Goal: Communication & Community: Answer question/provide support

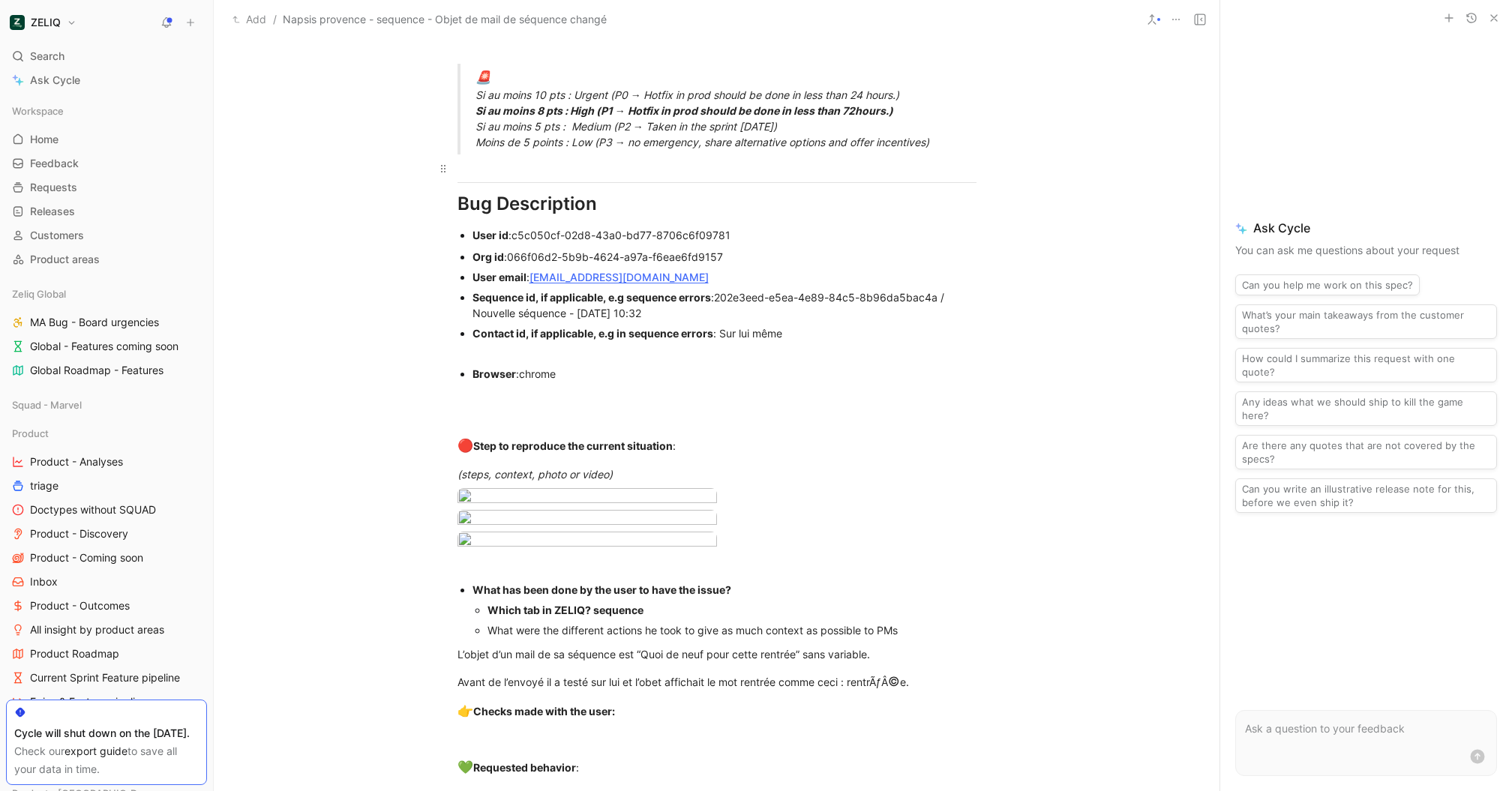
scroll to position [973, 0]
click at [589, 582] on body "ZELIQ Search ⌘ K Ask Cycle Workspace Home G then H Feedback G then F Requests G…" at bounding box center [756, 395] width 1512 height 791
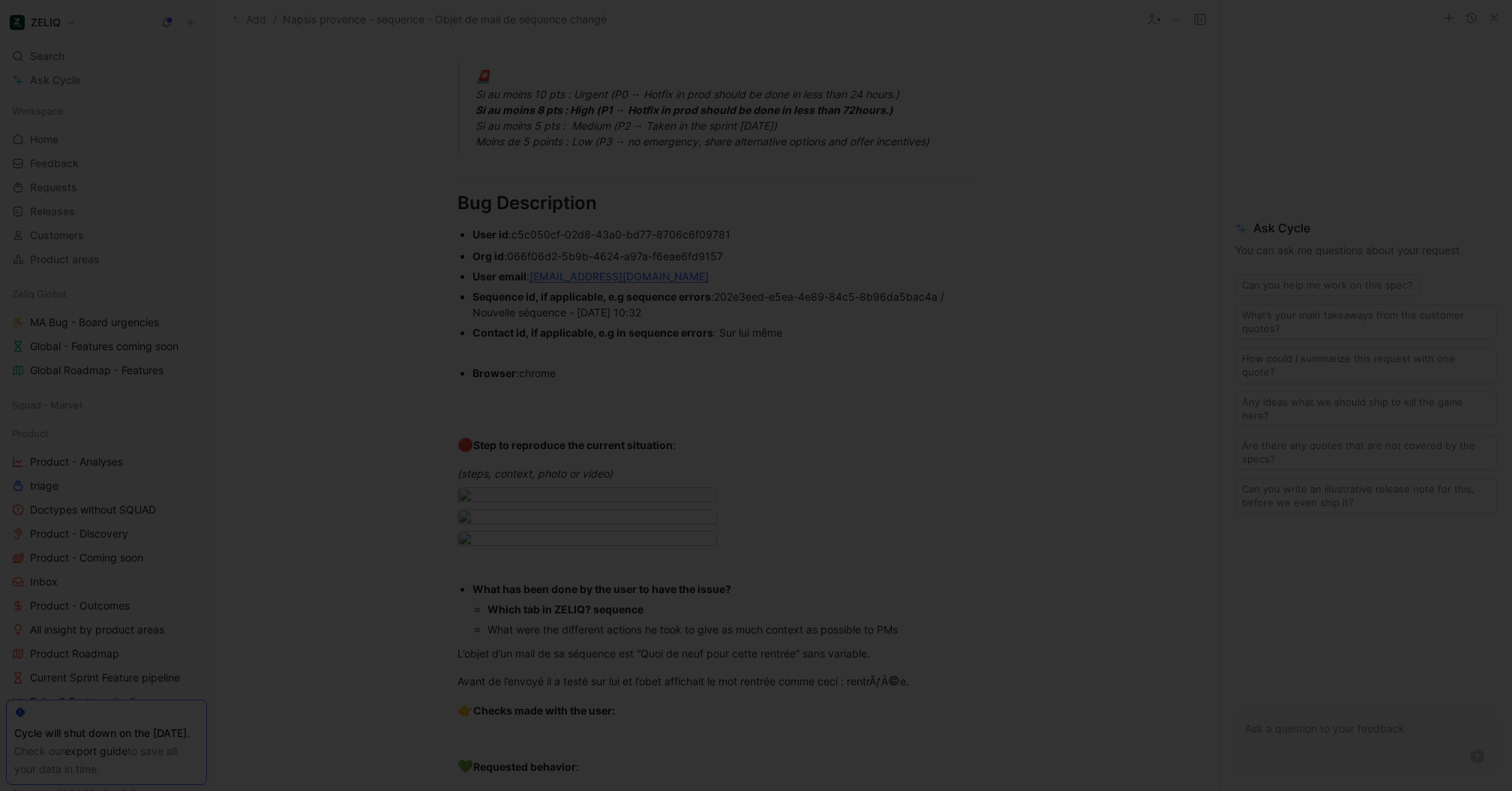
scroll to position [0, 0]
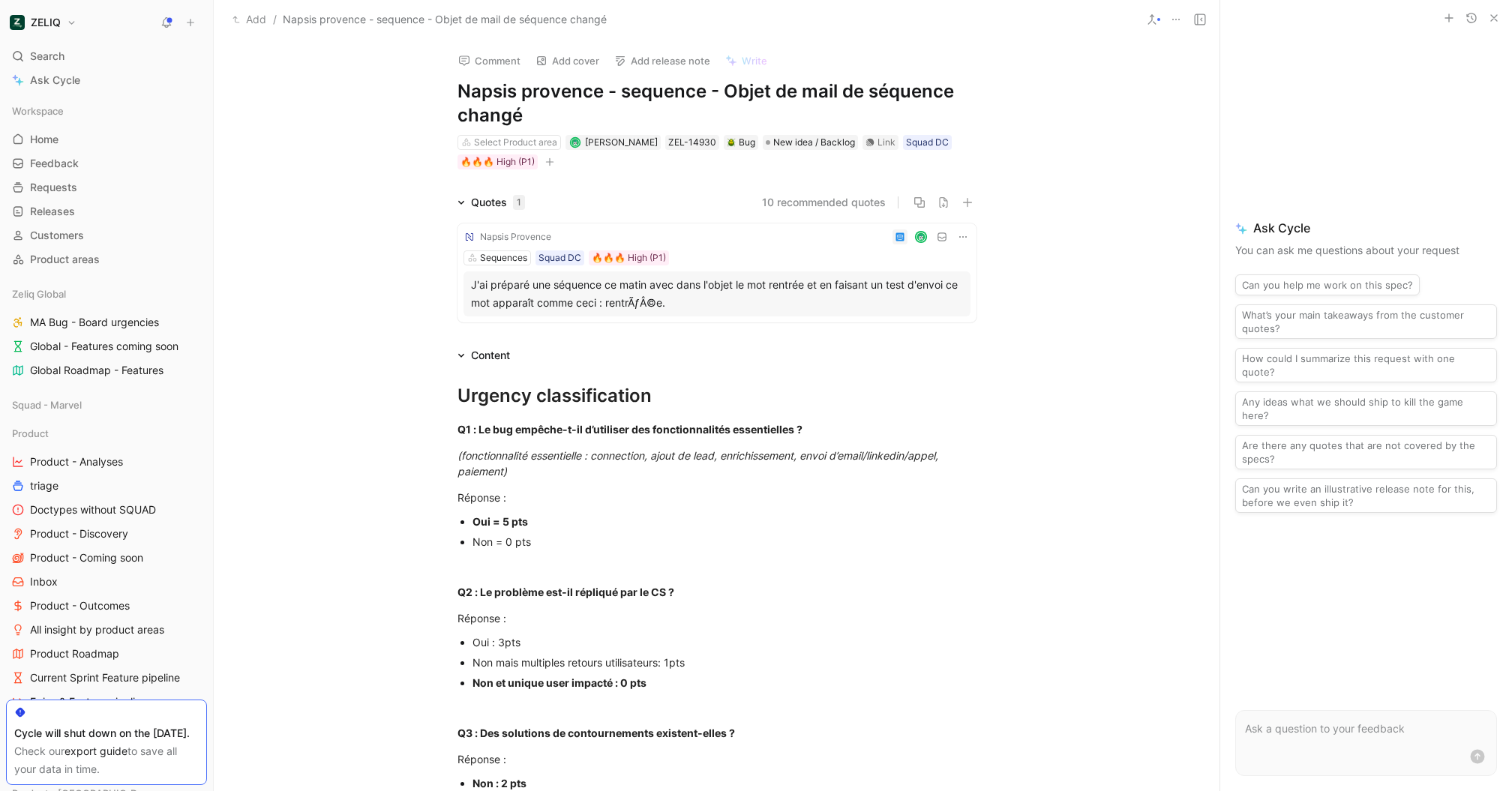
click at [701, 790] on div at bounding box center [756, 791] width 1512 height 0
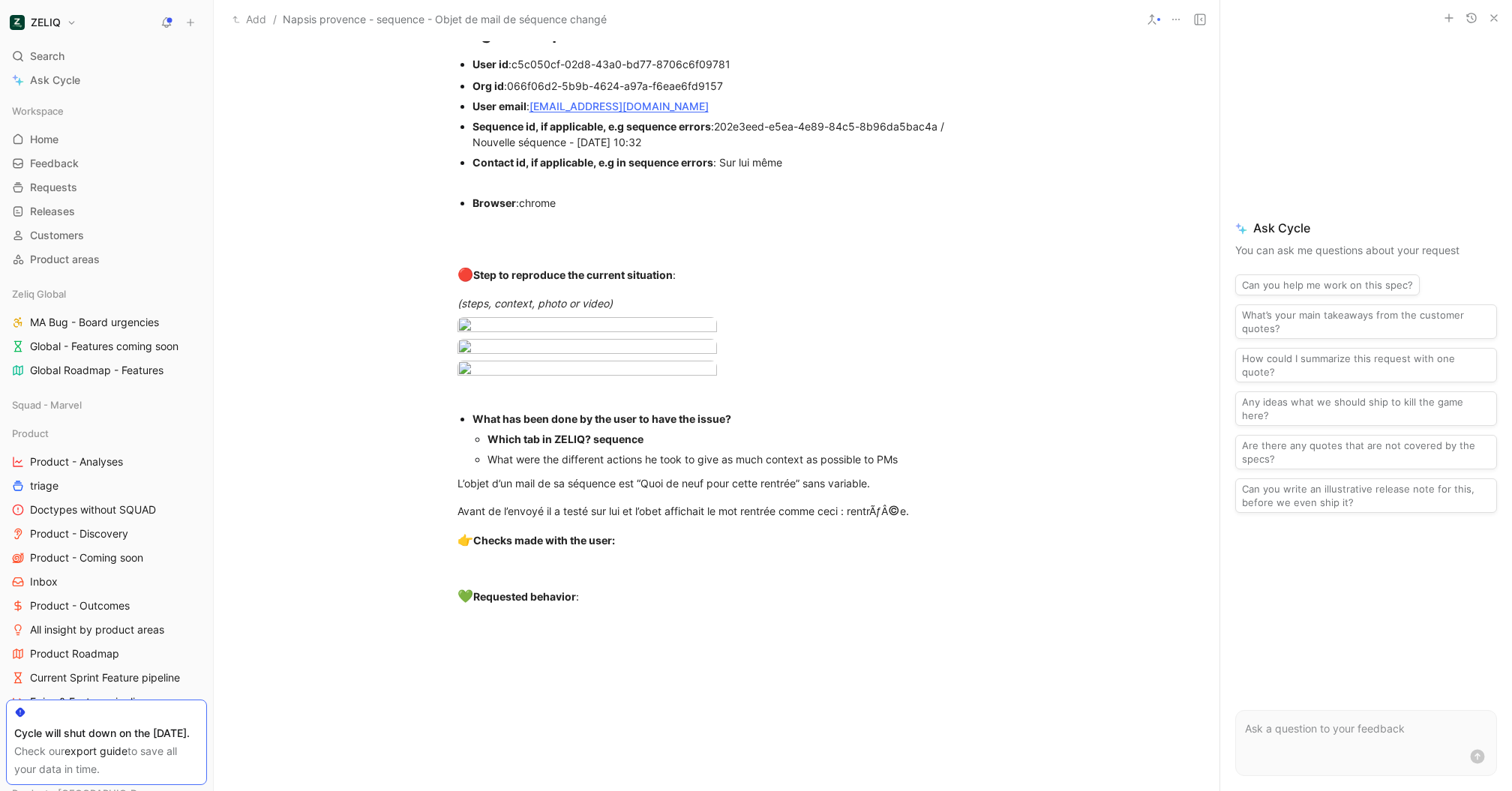
scroll to position [1544, 0]
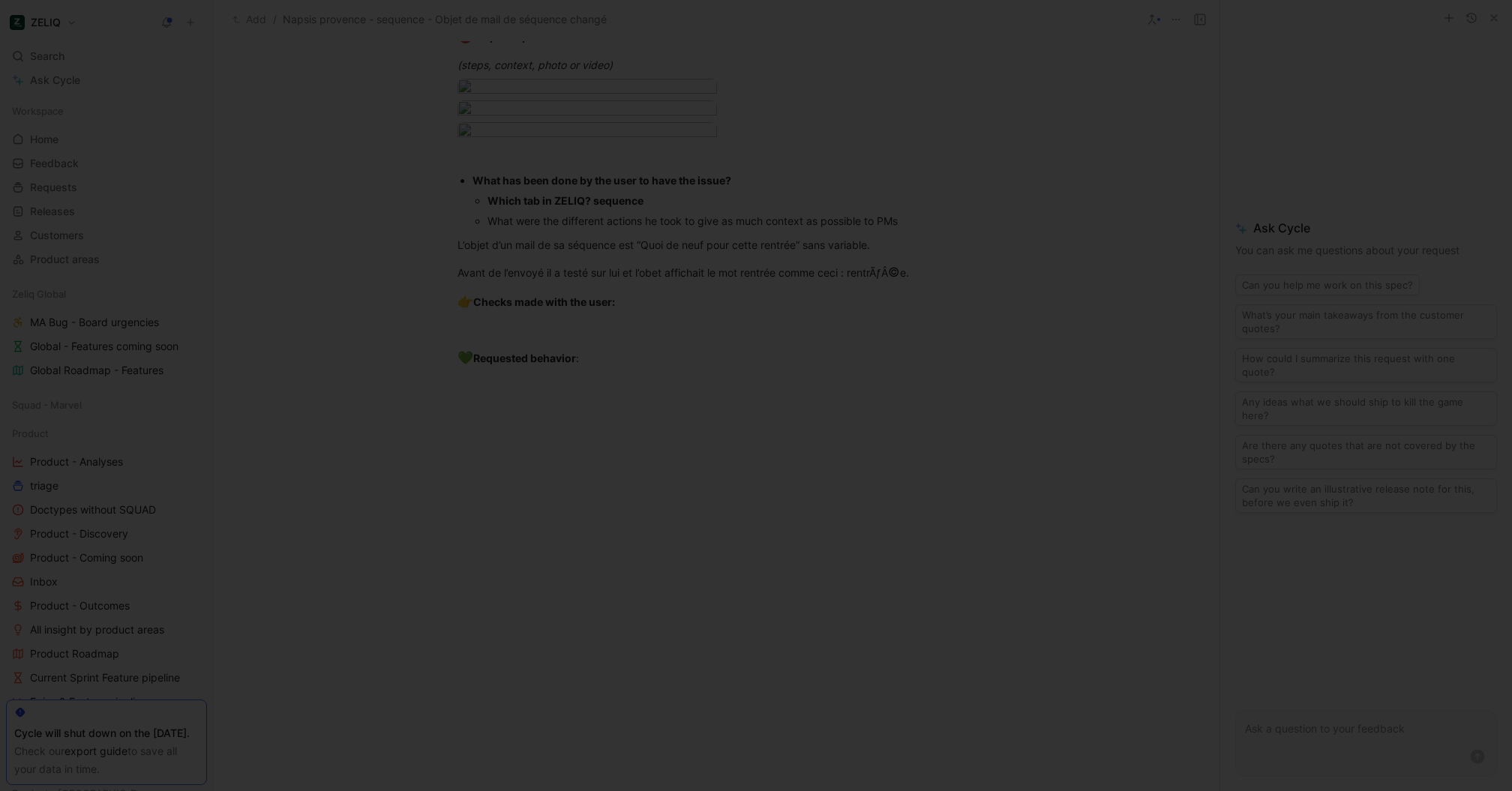
click at [561, 177] on body "ZELIQ Search ⌘ K Ask Cycle Workspace Home G then H Feedback G then F Requests G…" at bounding box center [756, 395] width 1512 height 791
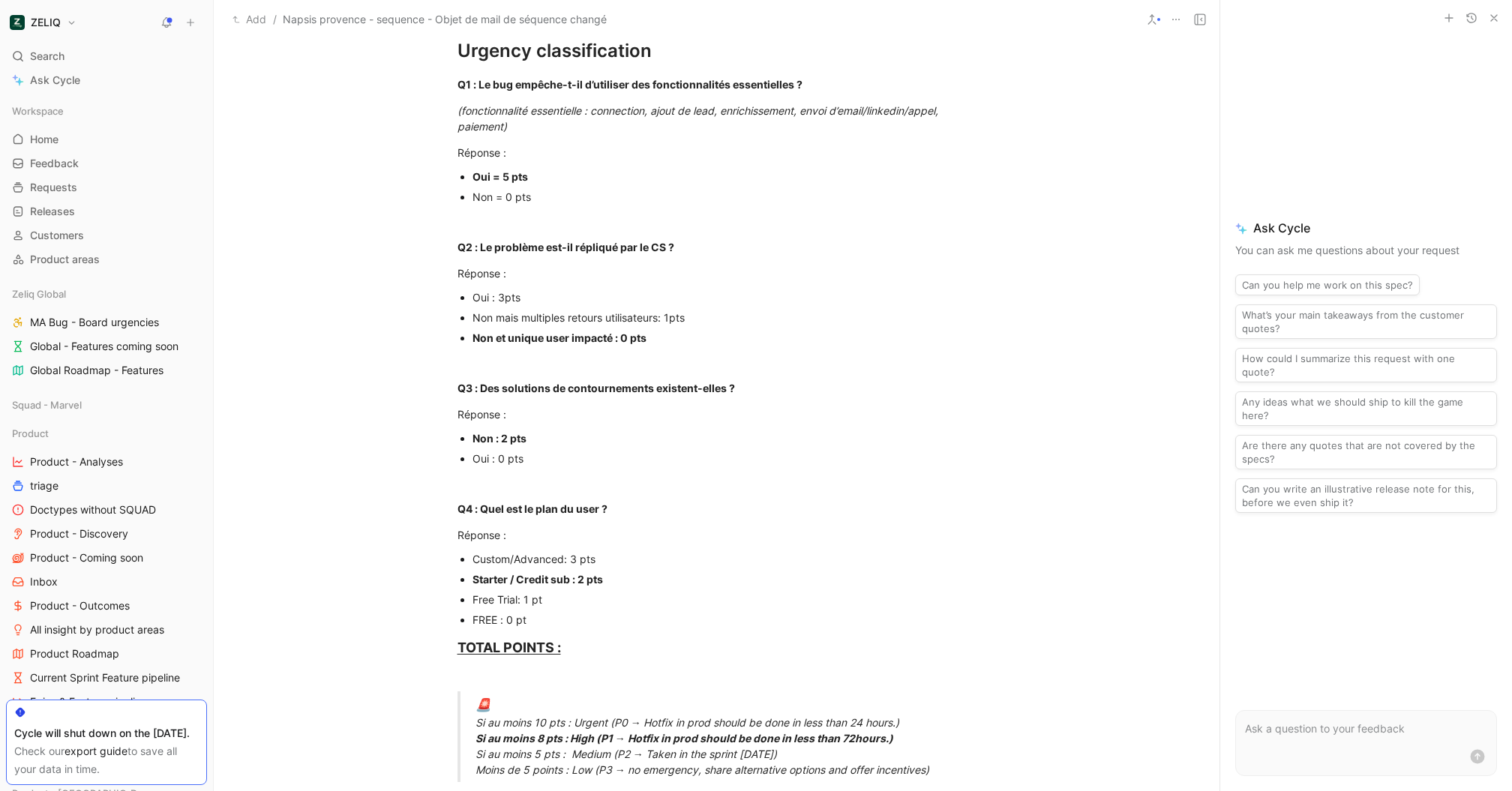
scroll to position [0, 0]
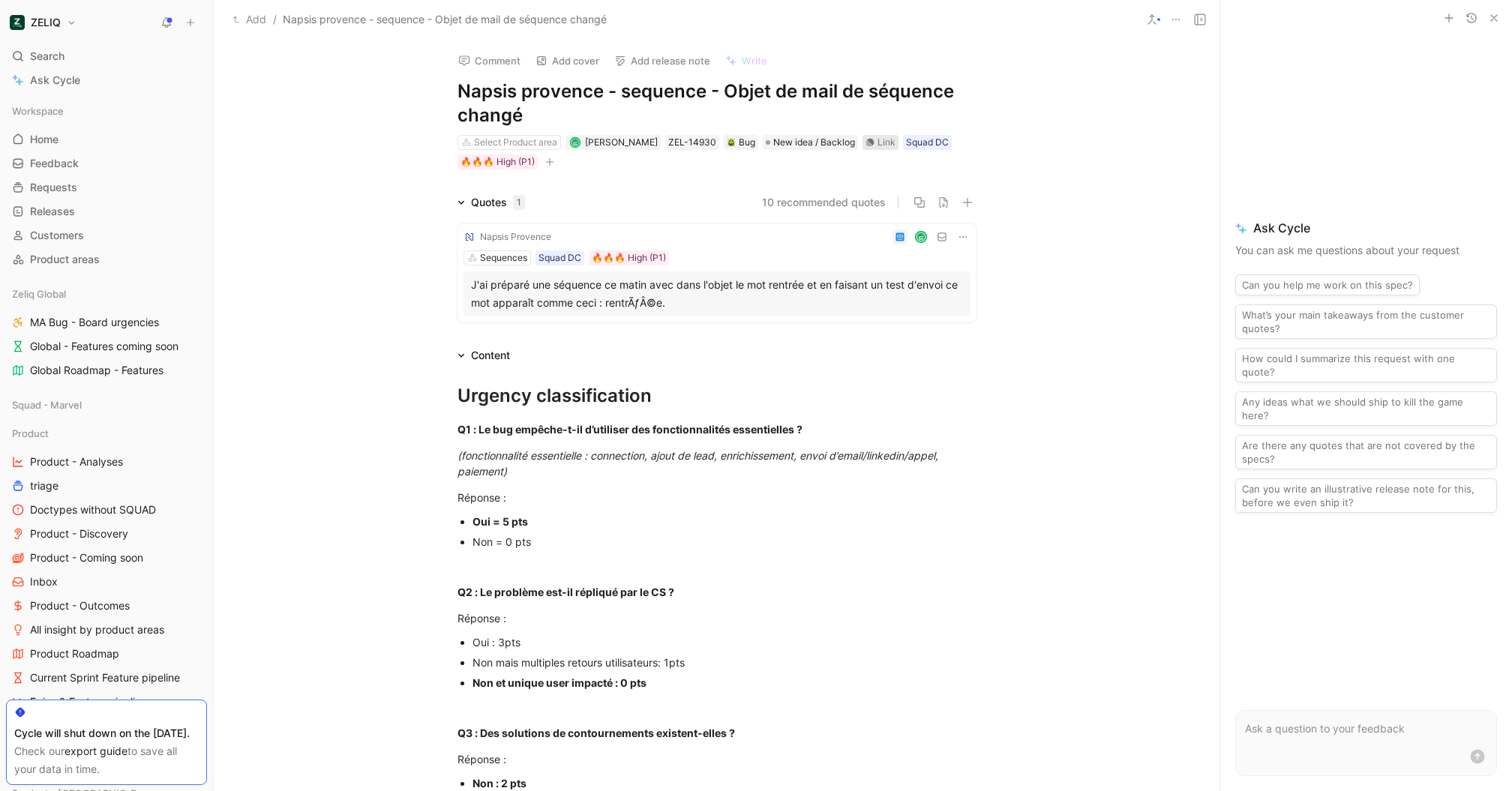
click at [888, 141] on div "Link" at bounding box center [887, 143] width 18 height 15
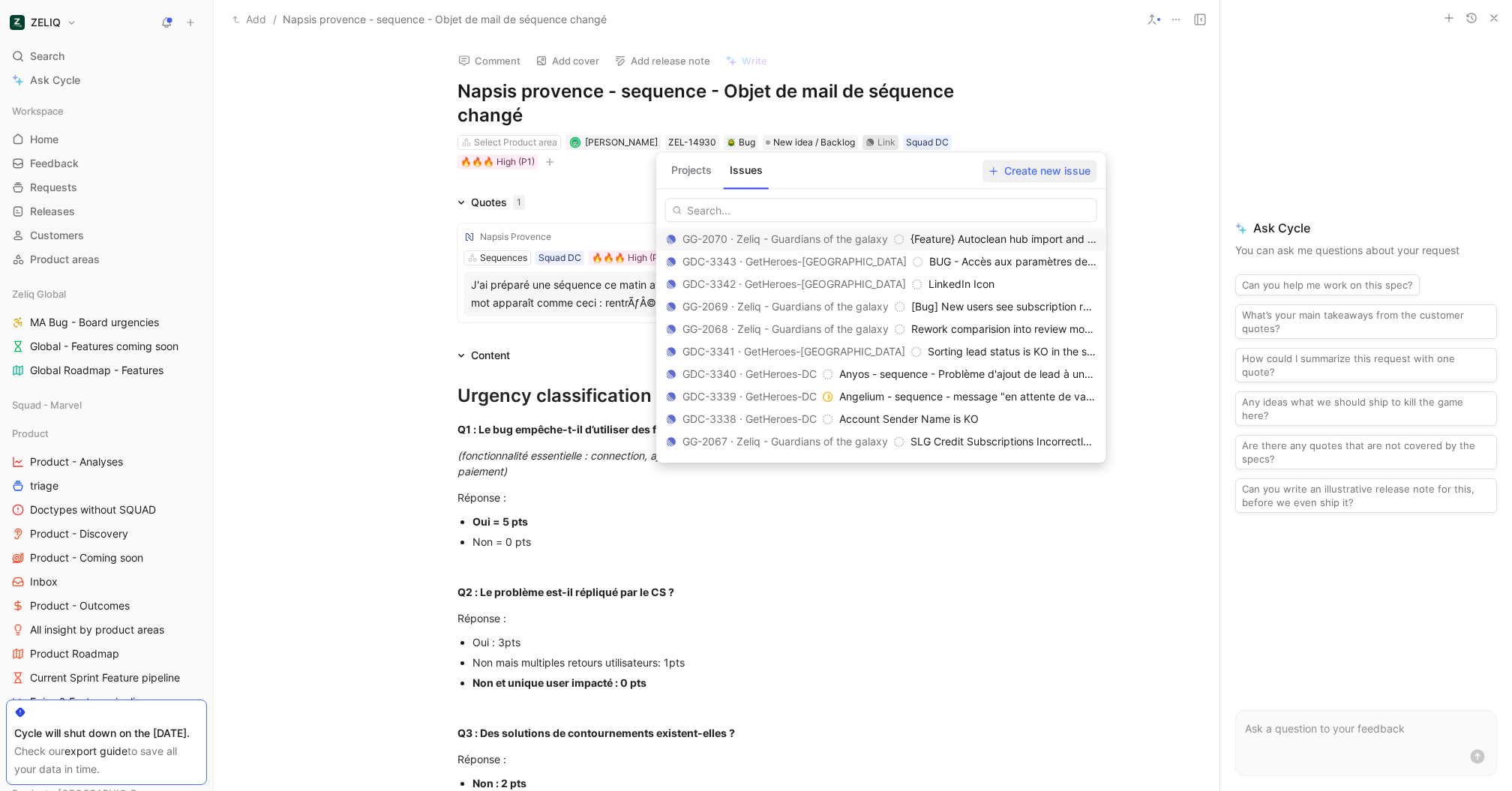
click at [1015, 168] on span "Create new issue" at bounding box center [1039, 171] width 101 height 18
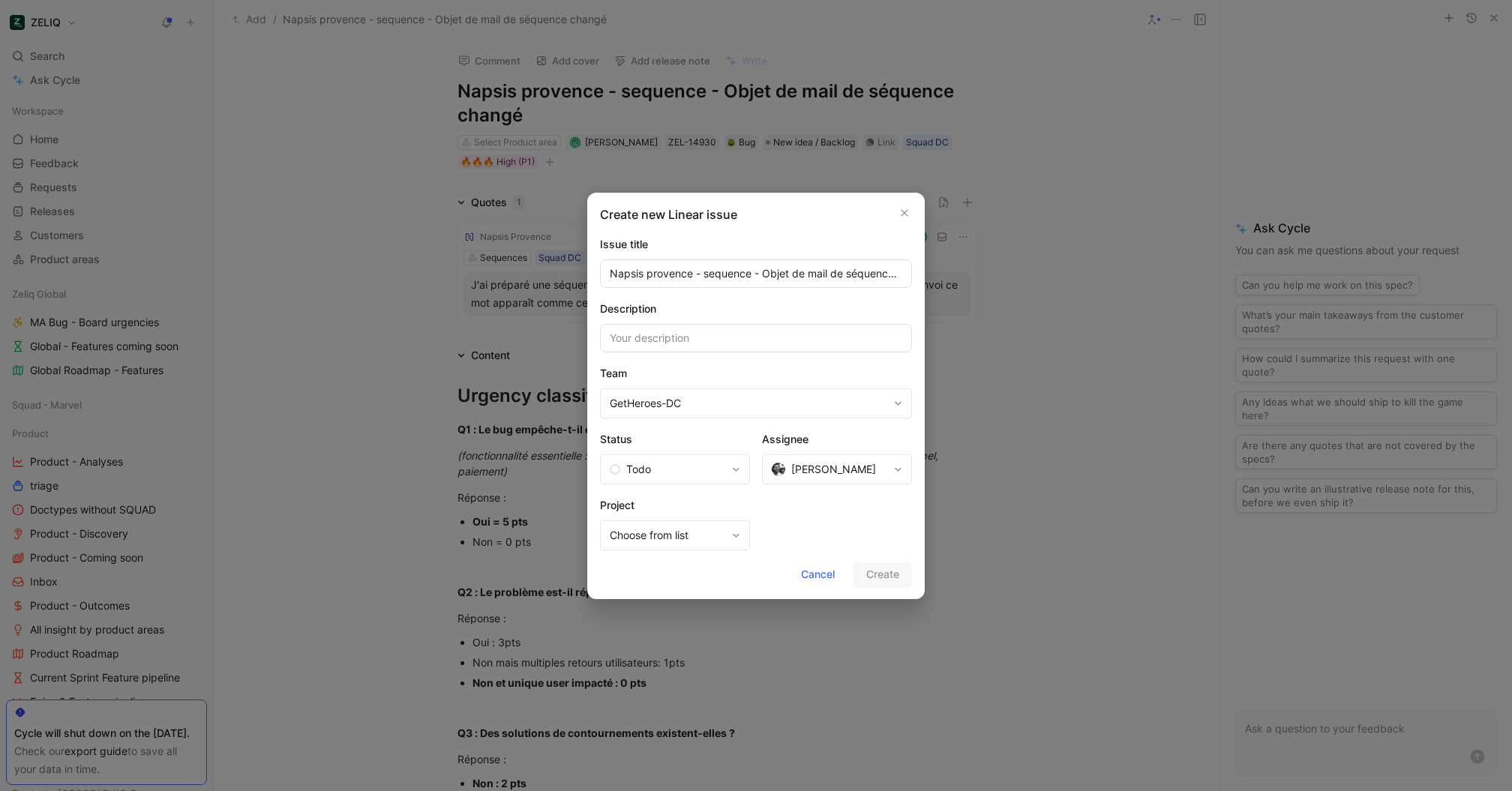
click at [584, 90] on div at bounding box center [756, 395] width 1512 height 791
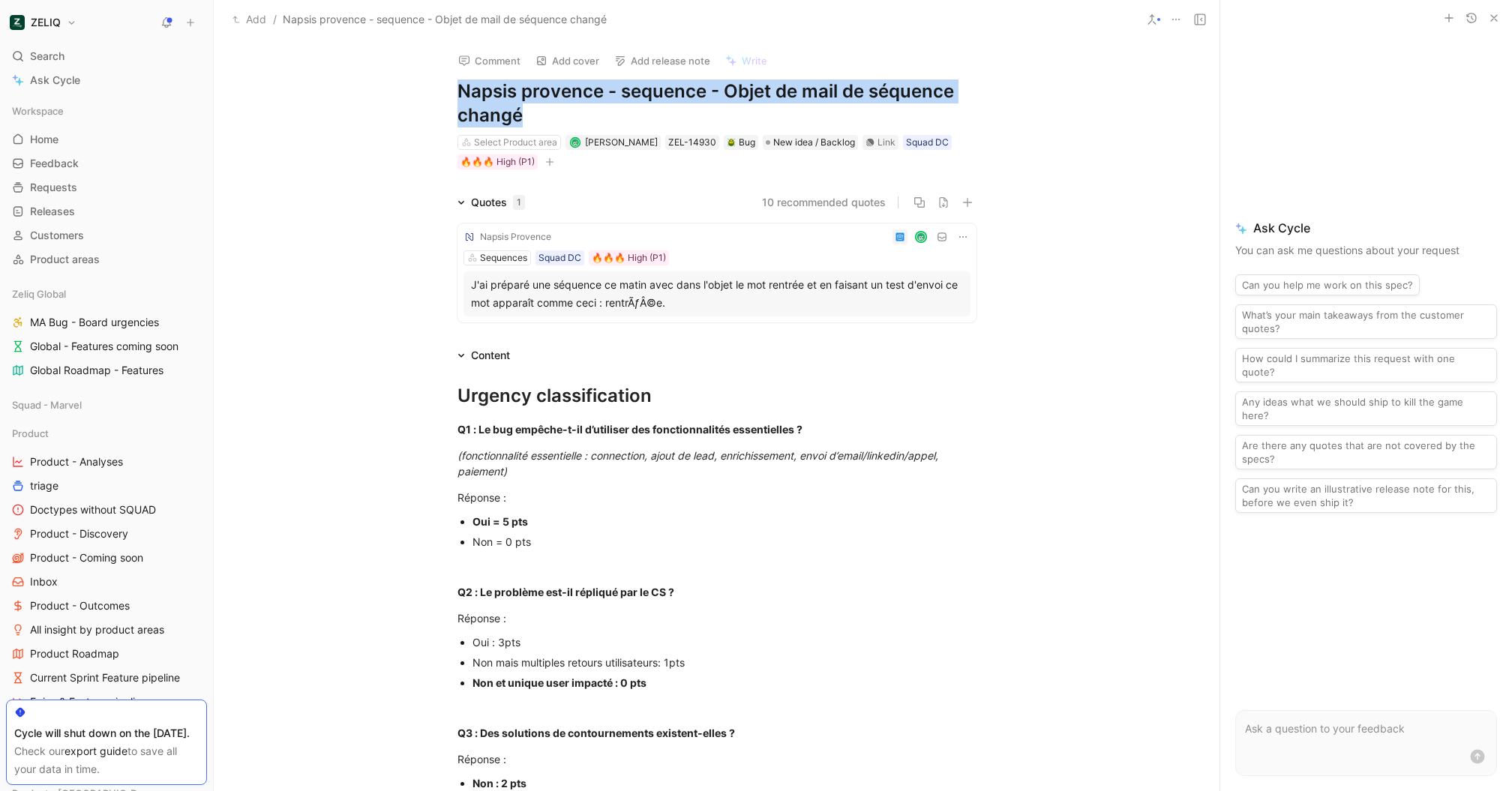
drag, startPoint x: 566, startPoint y: 107, endPoint x: 392, endPoint y: 81, distance: 175.9
click at [392, 81] on div "Comment Add cover Add release note Write Napsis provence - sequence - Objet de …" at bounding box center [716, 416] width 1006 height 752
copy h1 "Napsis provence - sequence - Objet de mail de séquence changé"
click at [874, 137] on div "Link" at bounding box center [880, 143] width 36 height 15
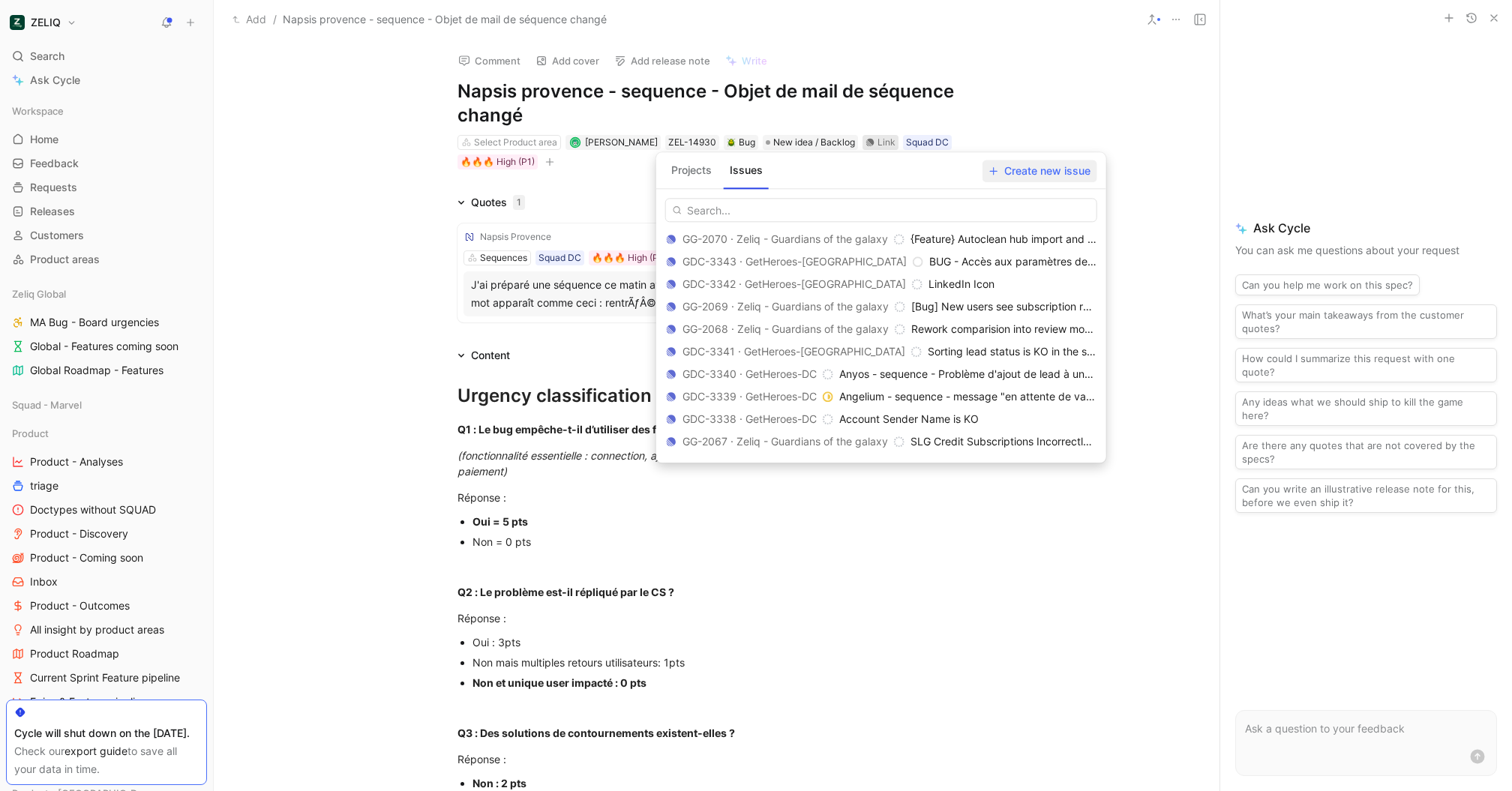
click at [1029, 172] on span "Create new issue" at bounding box center [1039, 171] width 101 height 18
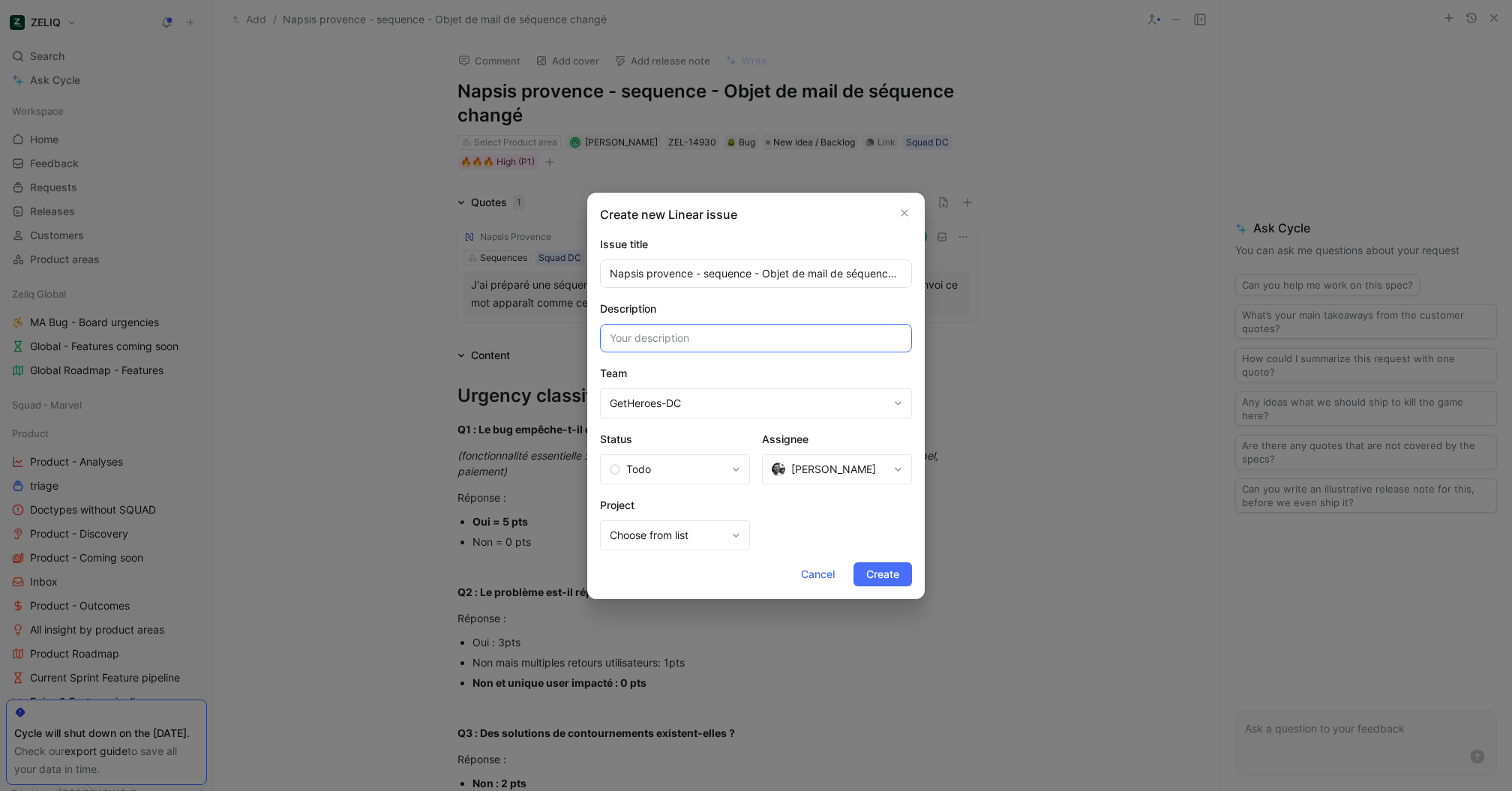
click at [676, 342] on input at bounding box center [756, 338] width 312 height 29
click at [864, 568] on button "Create" at bounding box center [882, 574] width 59 height 24
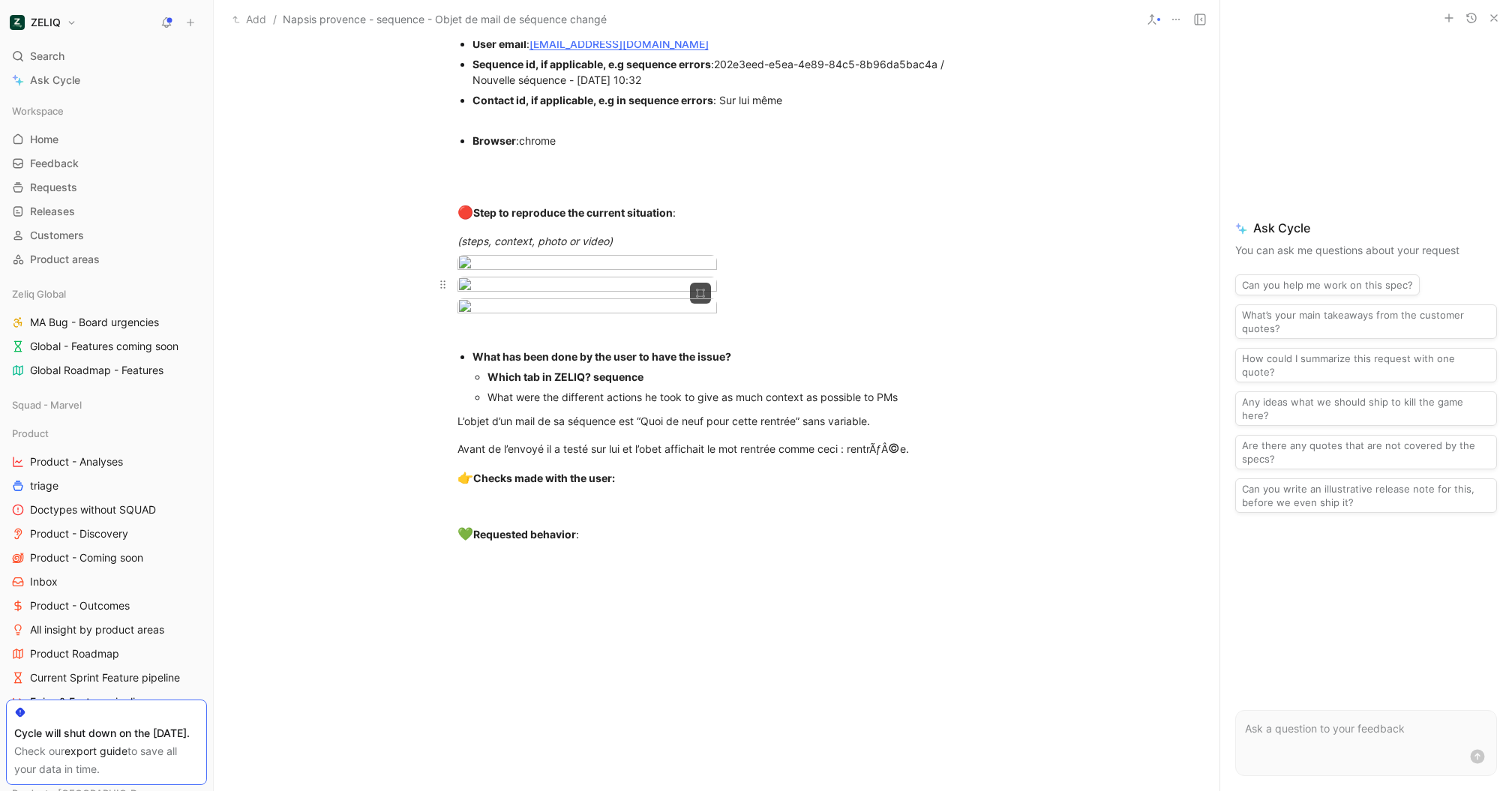
scroll to position [1387, 0]
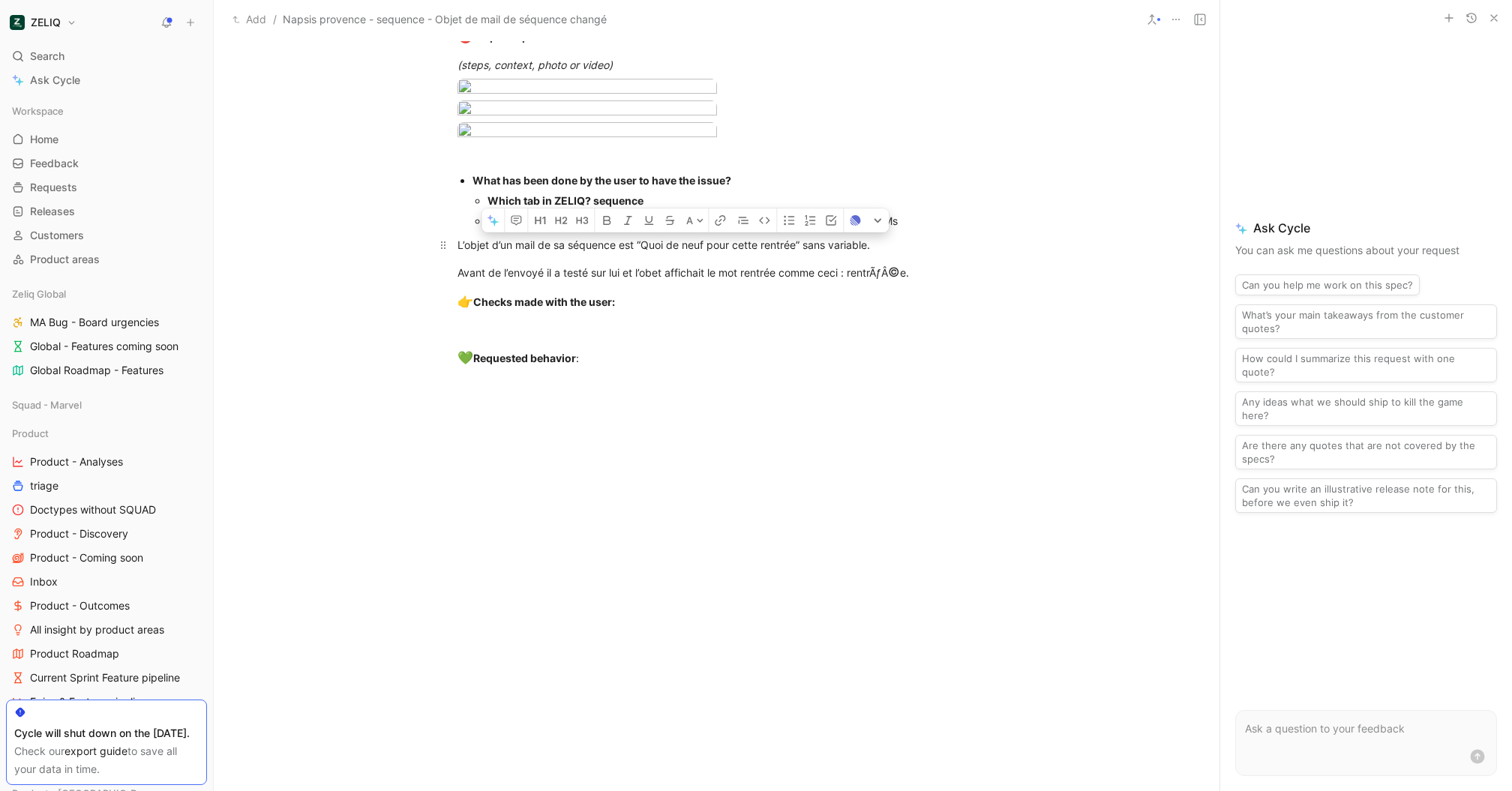
drag, startPoint x: 786, startPoint y: 555, endPoint x: 444, endPoint y: 520, distance: 343.8
click at [443, 81] on icon at bounding box center [443, 87] width 12 height 12
click at [0, 0] on icon at bounding box center [0, 0] width 0 height 0
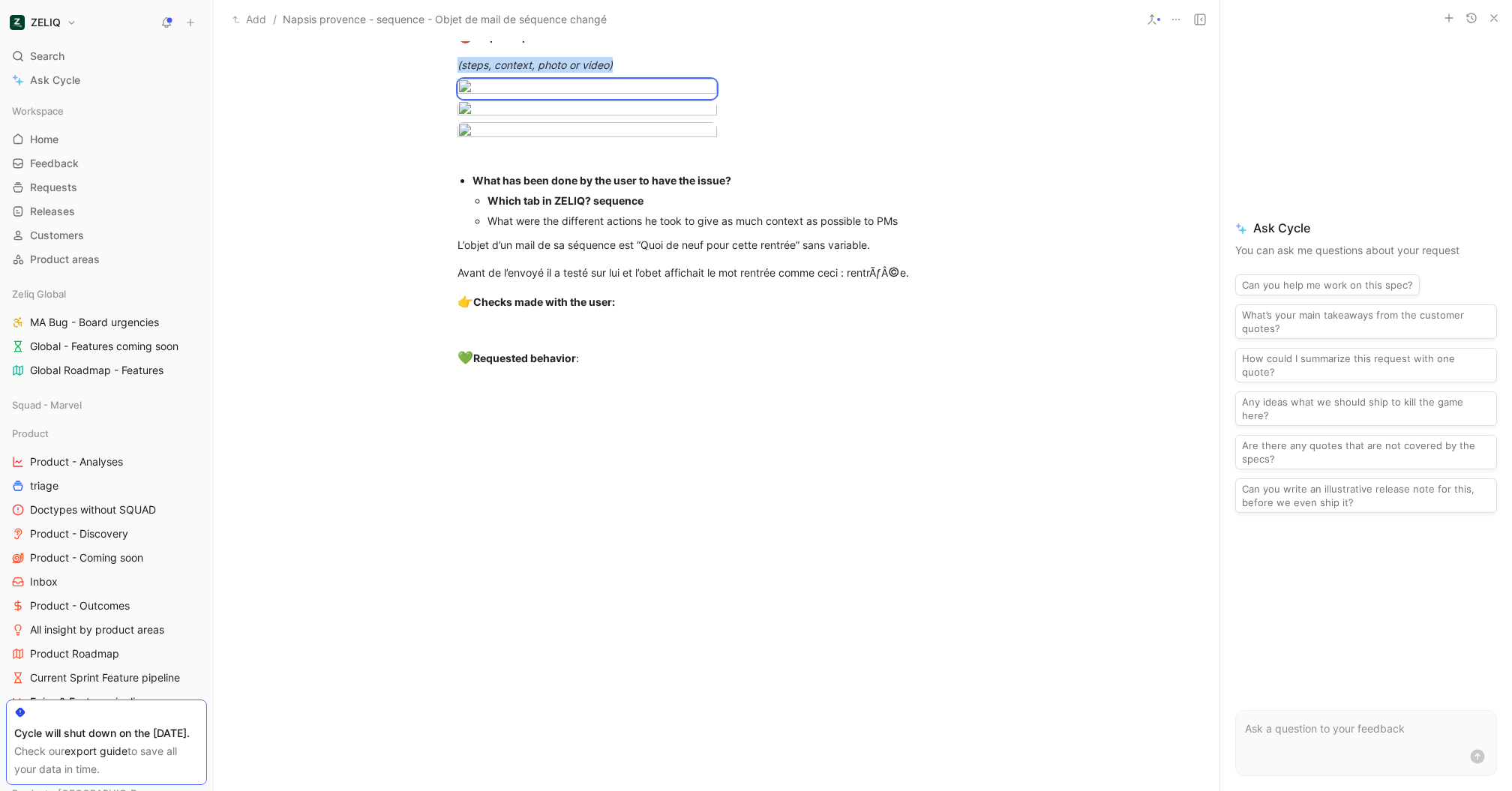
click at [0, 0] on icon at bounding box center [0, 0] width 0 height 0
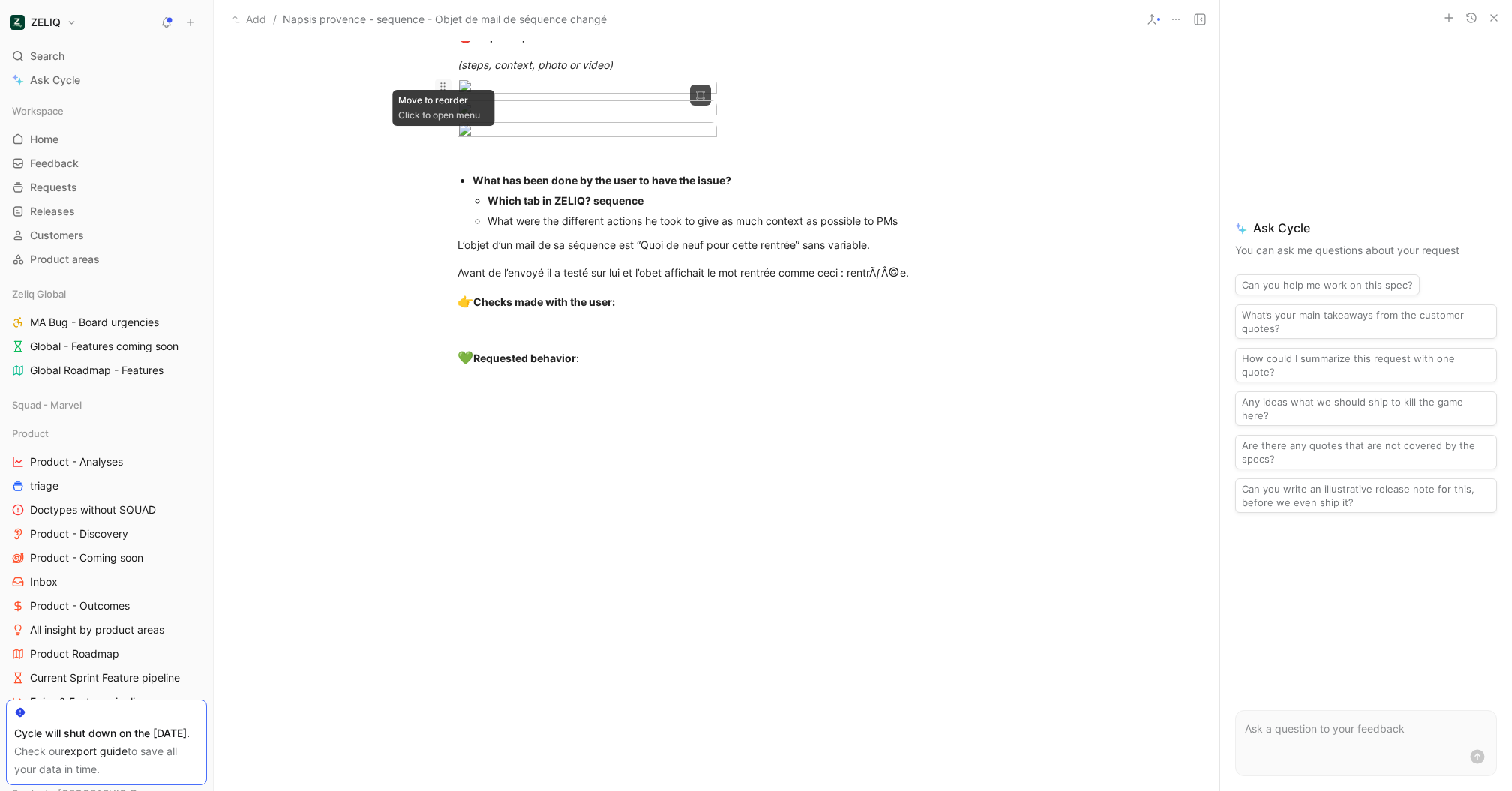
click at [446, 82] on icon at bounding box center [443, 87] width 12 height 12
click at [438, 81] on icon at bounding box center [443, 87] width 12 height 12
click at [0, 0] on icon at bounding box center [0, 0] width 0 height 0
drag, startPoint x: 444, startPoint y: 81, endPoint x: 450, endPoint y: 105, distance: 24.7
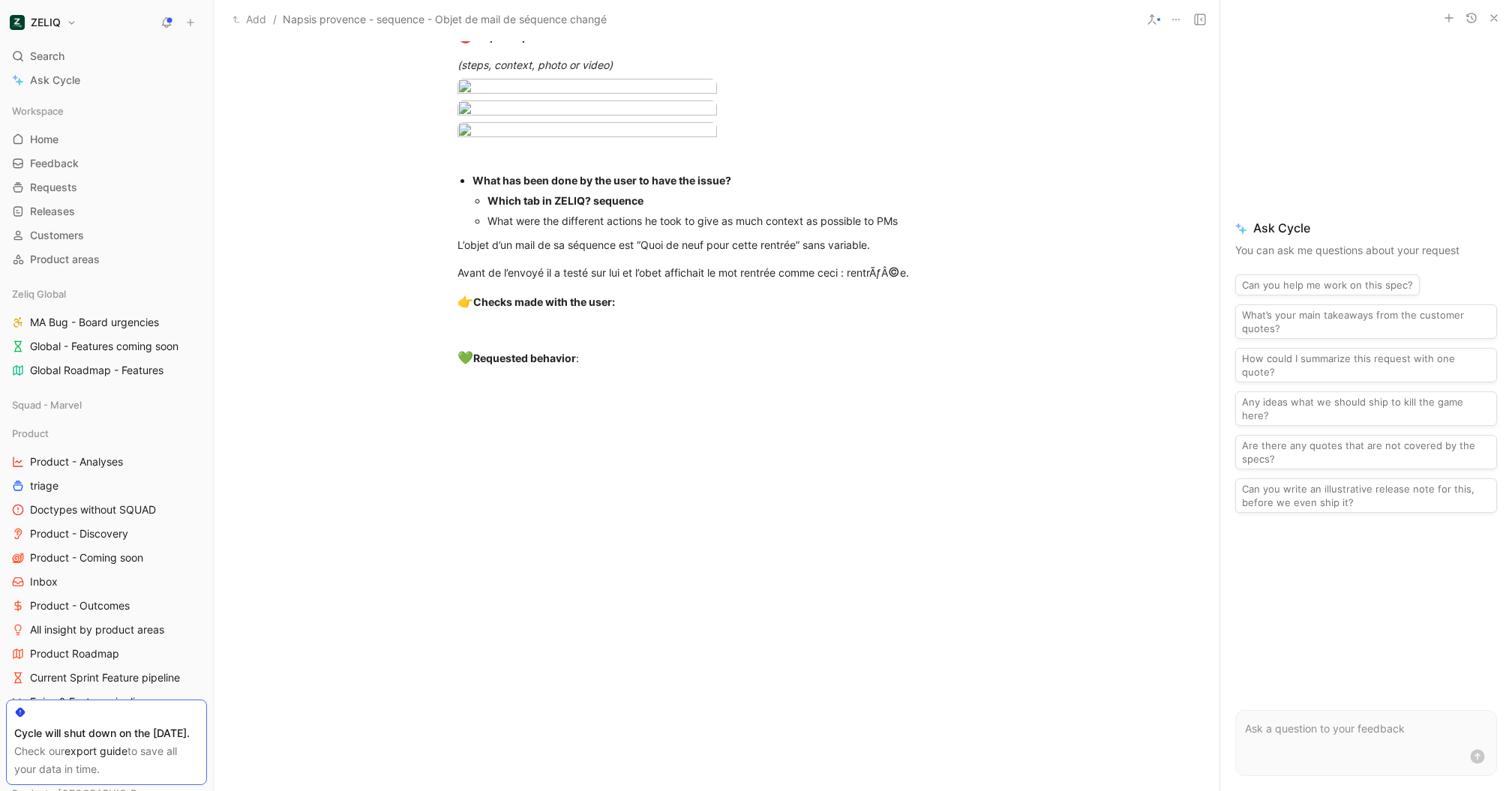
click at [455, 99] on div at bounding box center [444, 89] width 29 height 21
click at [499, 112] on body "ZELIQ Search ⌘ K Ask Cycle Workspace Home G then H Feedback G then F Requests G…" at bounding box center [756, 395] width 1512 height 791
click at [499, 112] on div at bounding box center [756, 395] width 1512 height 791
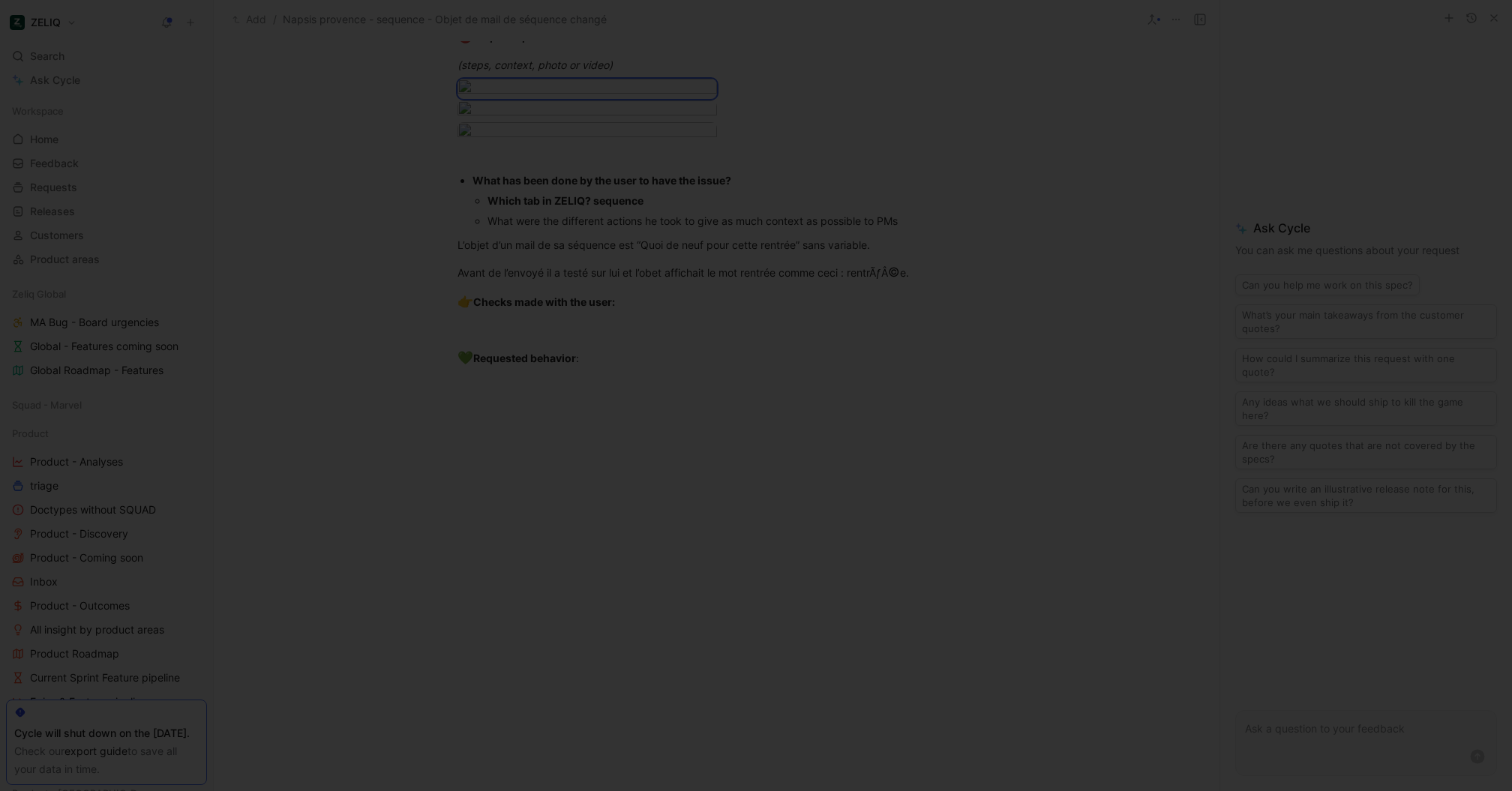
click at [499, 112] on div at bounding box center [756, 395] width 1512 height 791
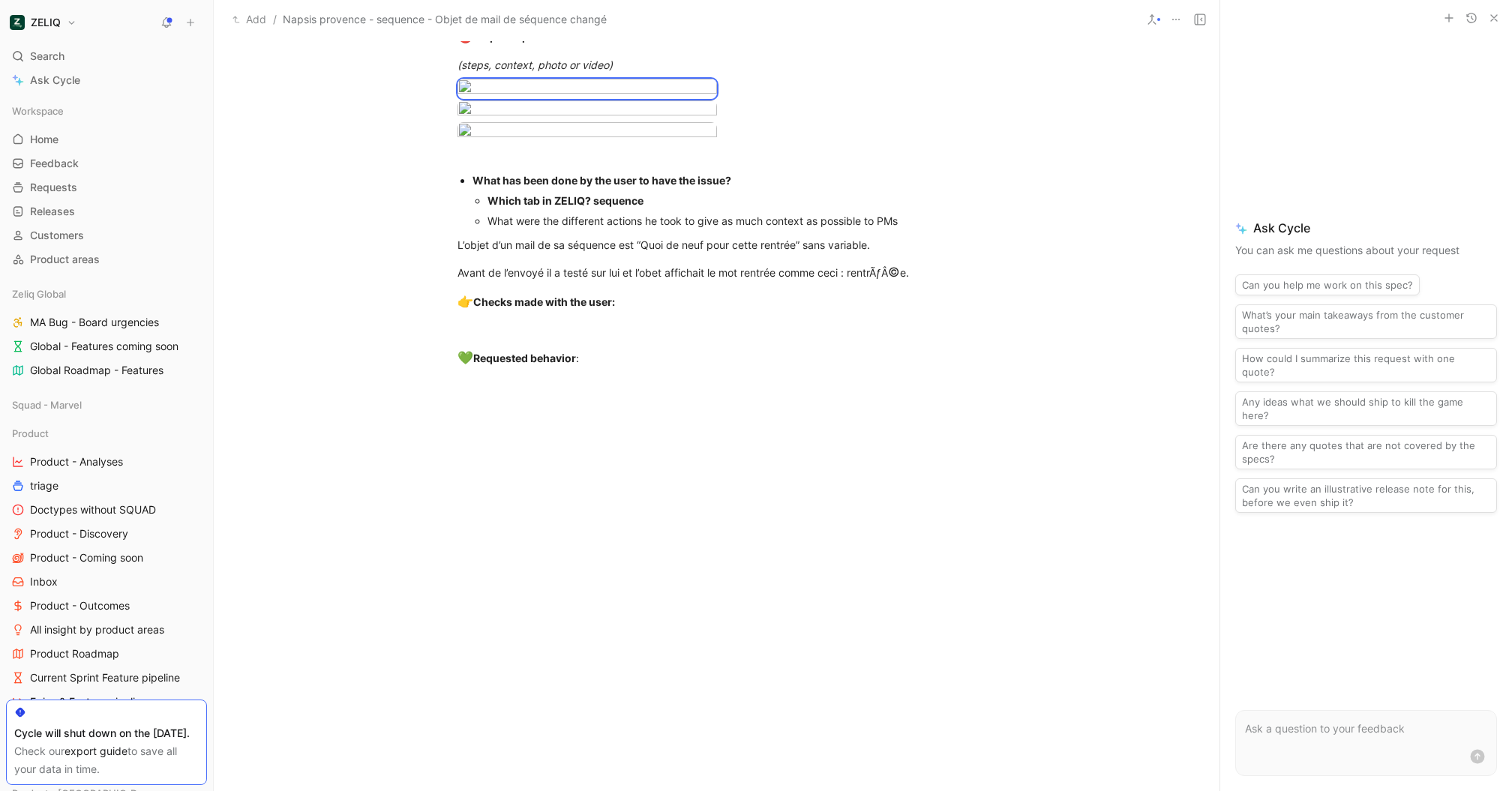
click at [631, 790] on div at bounding box center [756, 791] width 1512 height 0
click at [631, 372] on div at bounding box center [756, 395] width 1512 height 791
click at [643, 347] on body "ZELIQ Search ⌘ K Ask Cycle Workspace Home G then H Feedback G then F Requests G…" at bounding box center [756, 395] width 1512 height 791
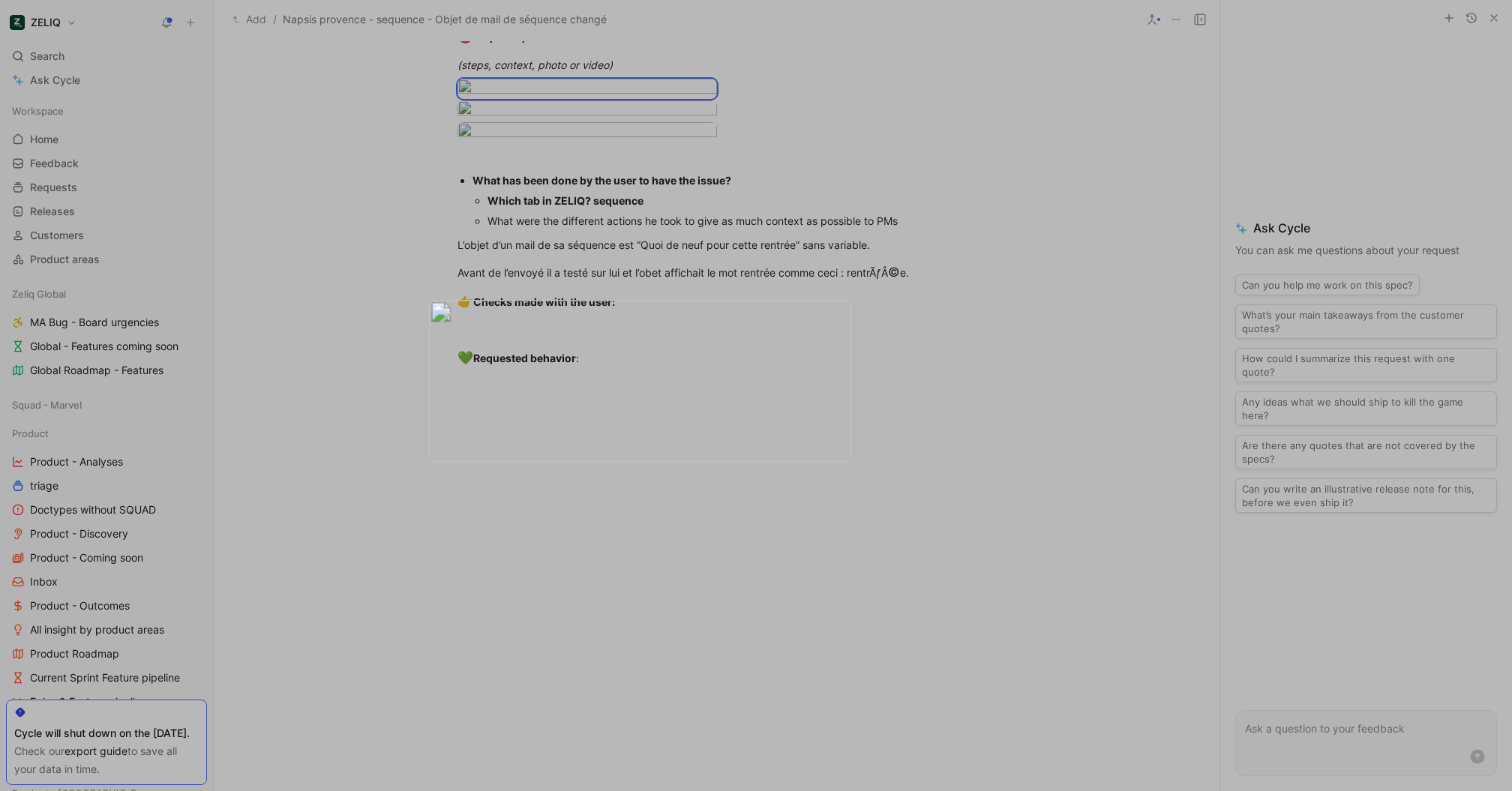
click at [643, 347] on img at bounding box center [641, 381] width 422 height 163
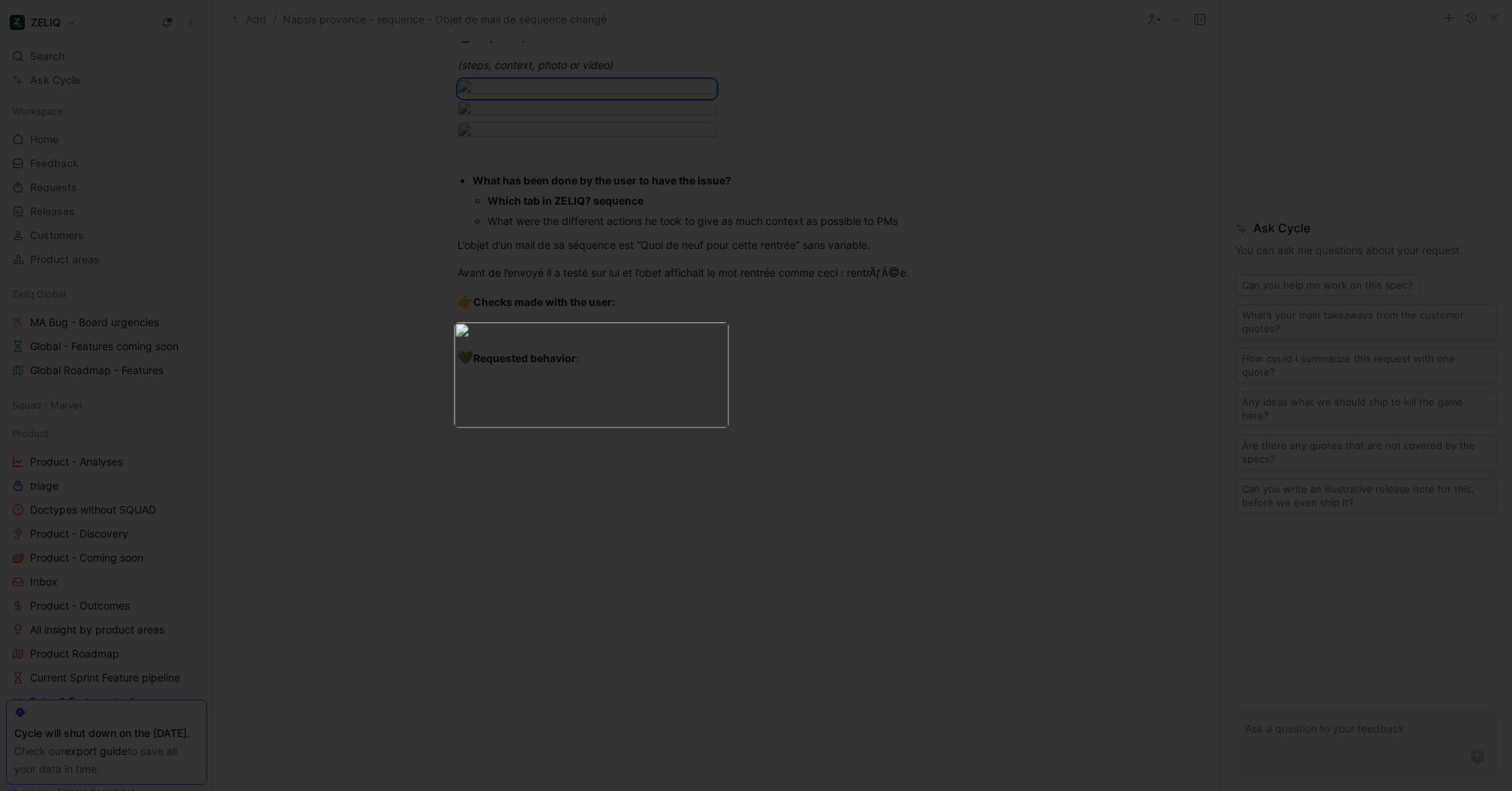
click at [643, 347] on img at bounding box center [591, 375] width 274 height 106
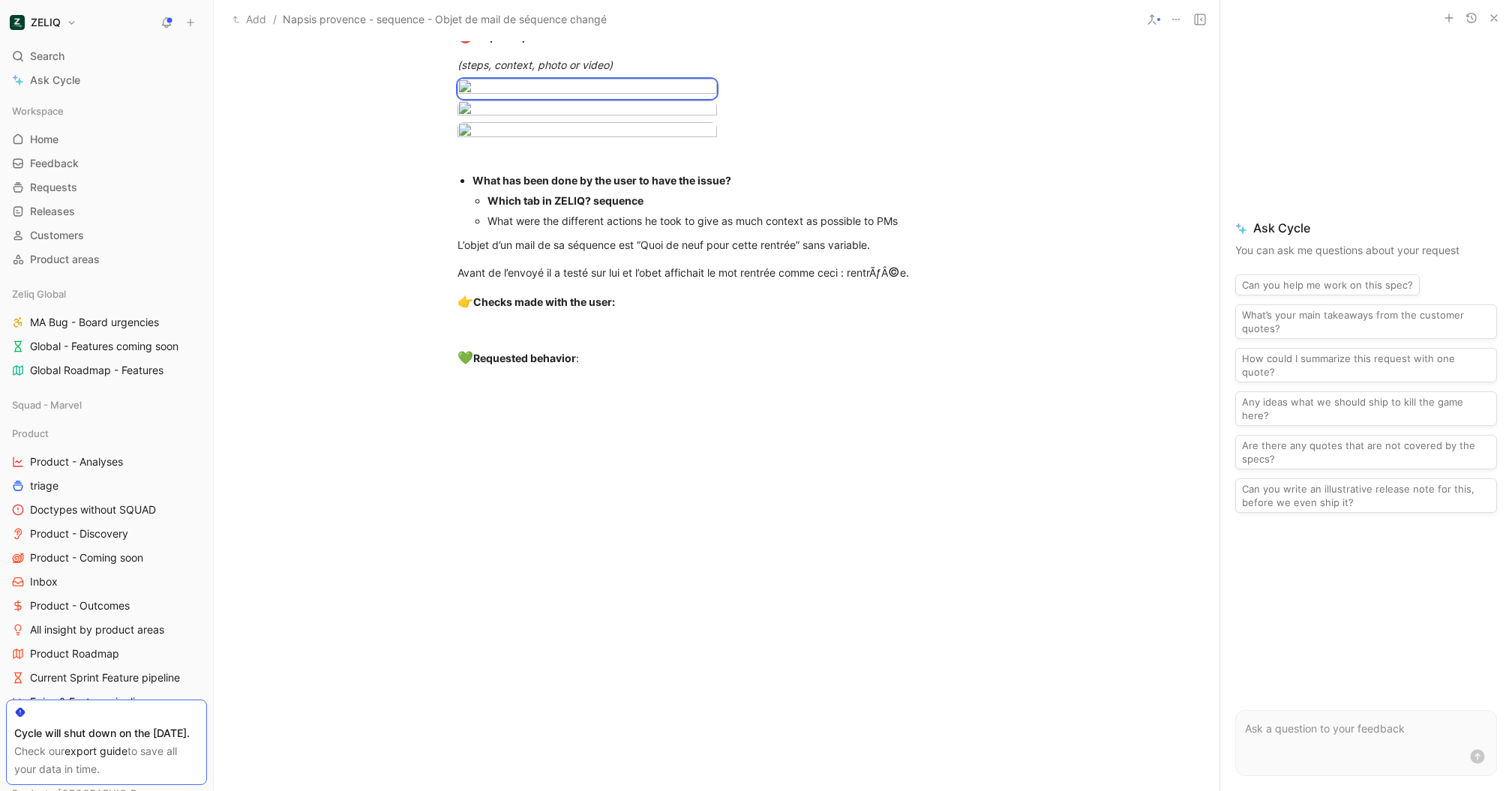
click at [1197, 790] on div at bounding box center [756, 791] width 1512 height 0
click at [652, 165] on body "ZELIQ Search ⌘ K Ask Cycle Workspace Home G then H Feedback G then F Requests G…" at bounding box center [756, 395] width 1512 height 791
click at [1052, 790] on div at bounding box center [756, 791] width 1512 height 0
click at [729, 790] on div at bounding box center [756, 791] width 1512 height 0
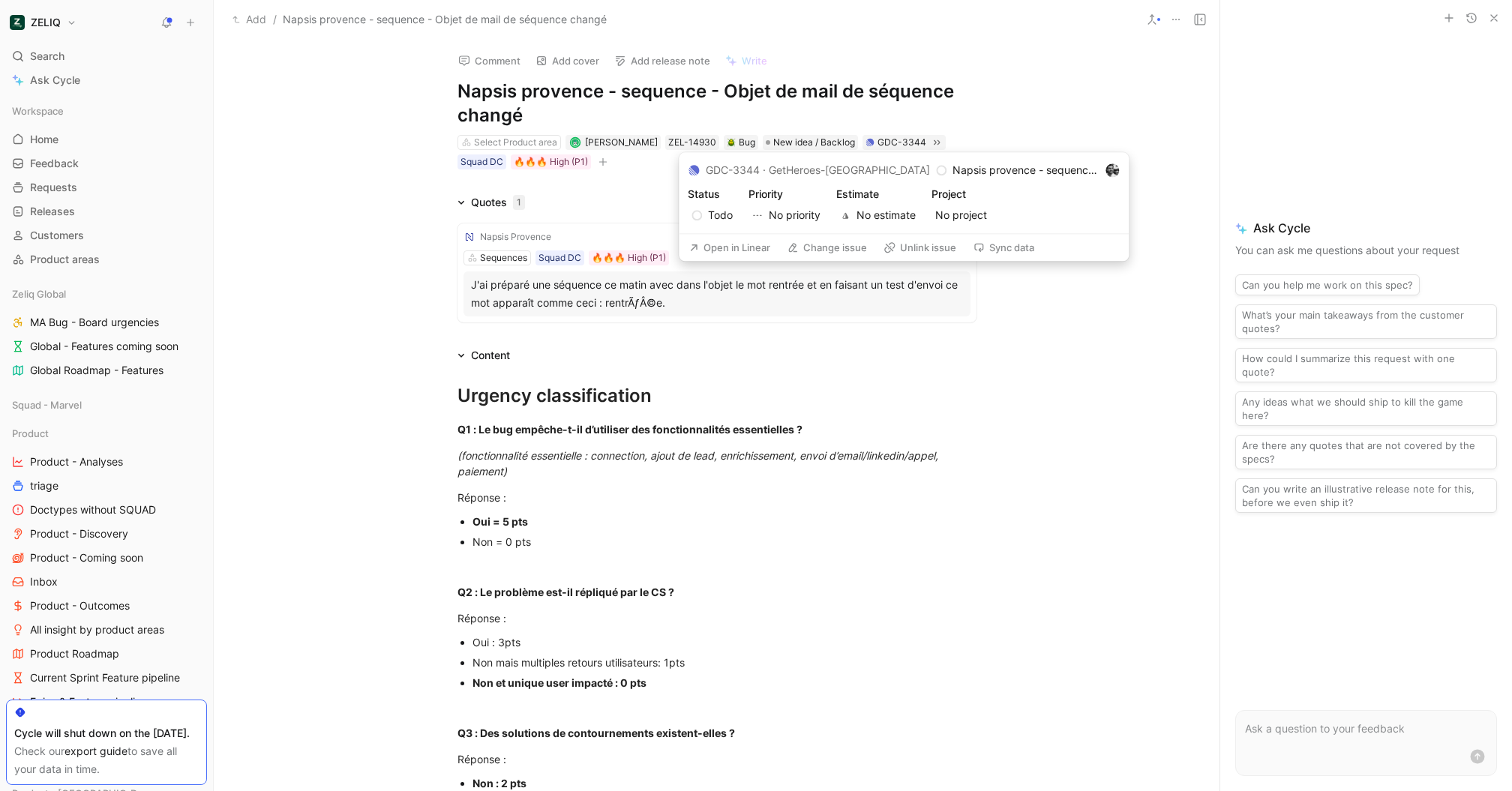
click at [746, 245] on button "Open in Linear" at bounding box center [729, 248] width 95 height 21
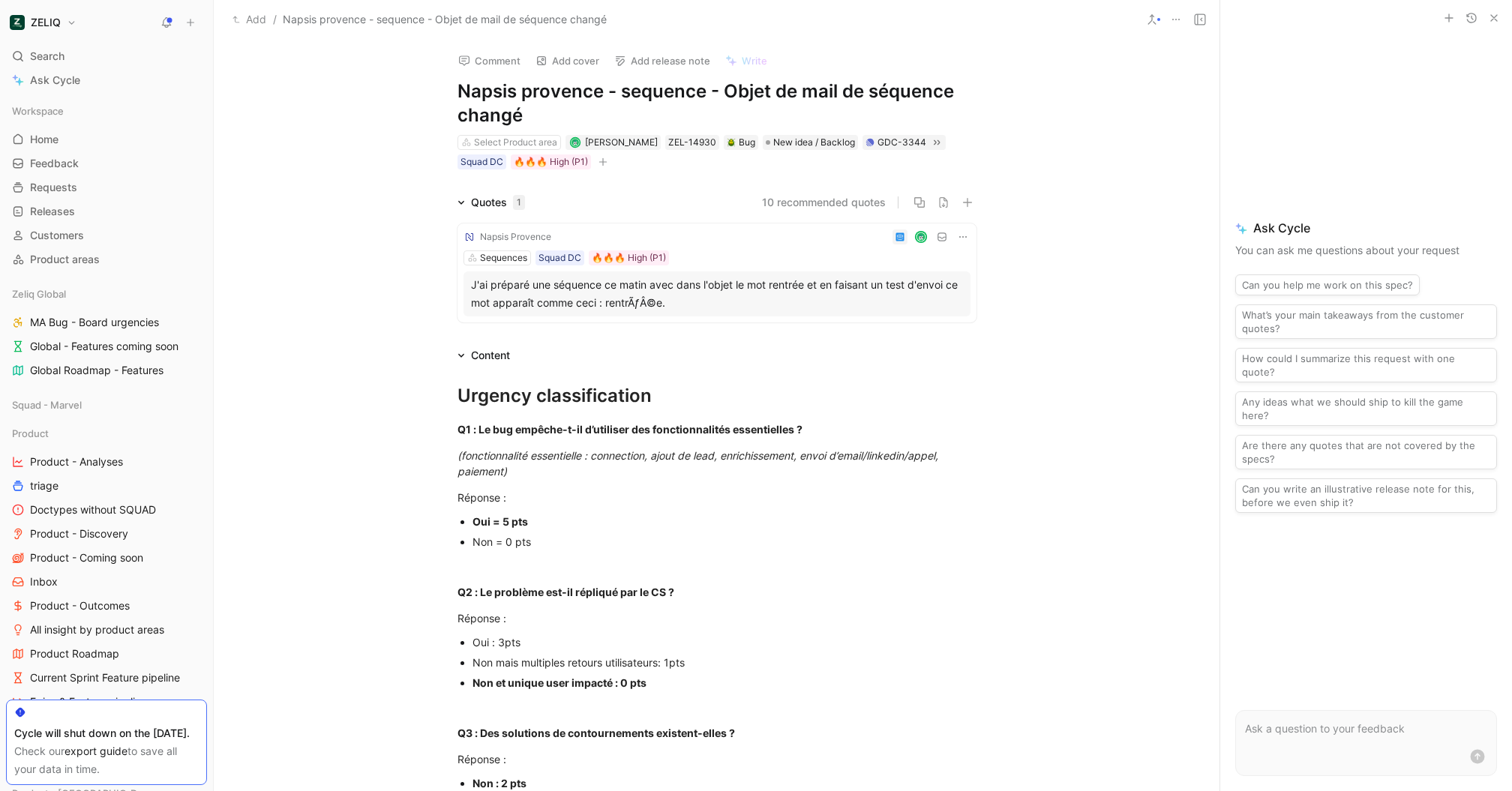
click at [492, 57] on button "Comment" at bounding box center [489, 61] width 76 height 21
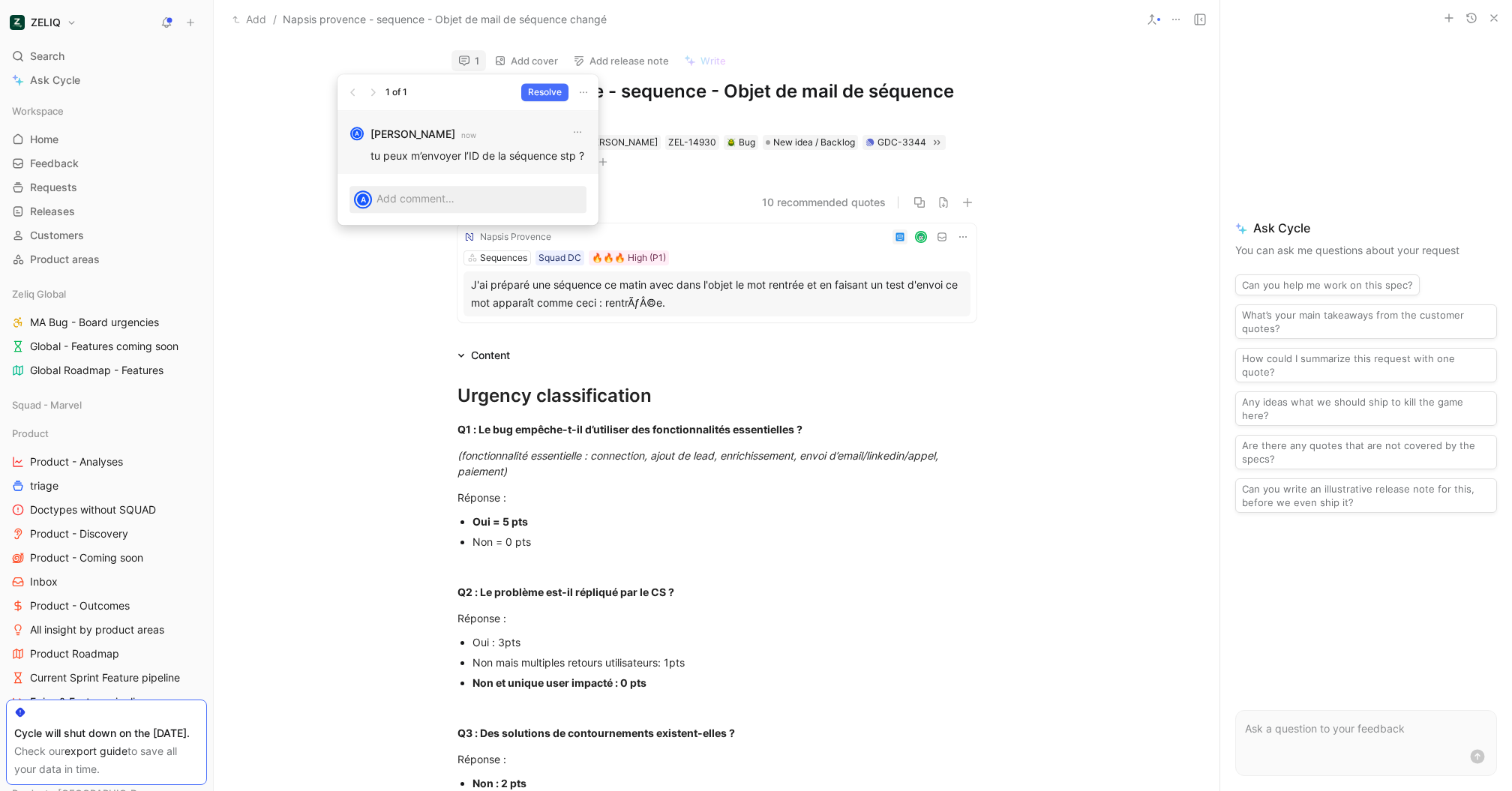
click at [482, 154] on p "tu peux m’envoyer l’ID de la séquence stp ?" at bounding box center [479, 155] width 216 height 16
copy p "tu peux m’envoyer l’ID de la séquence stp ?"
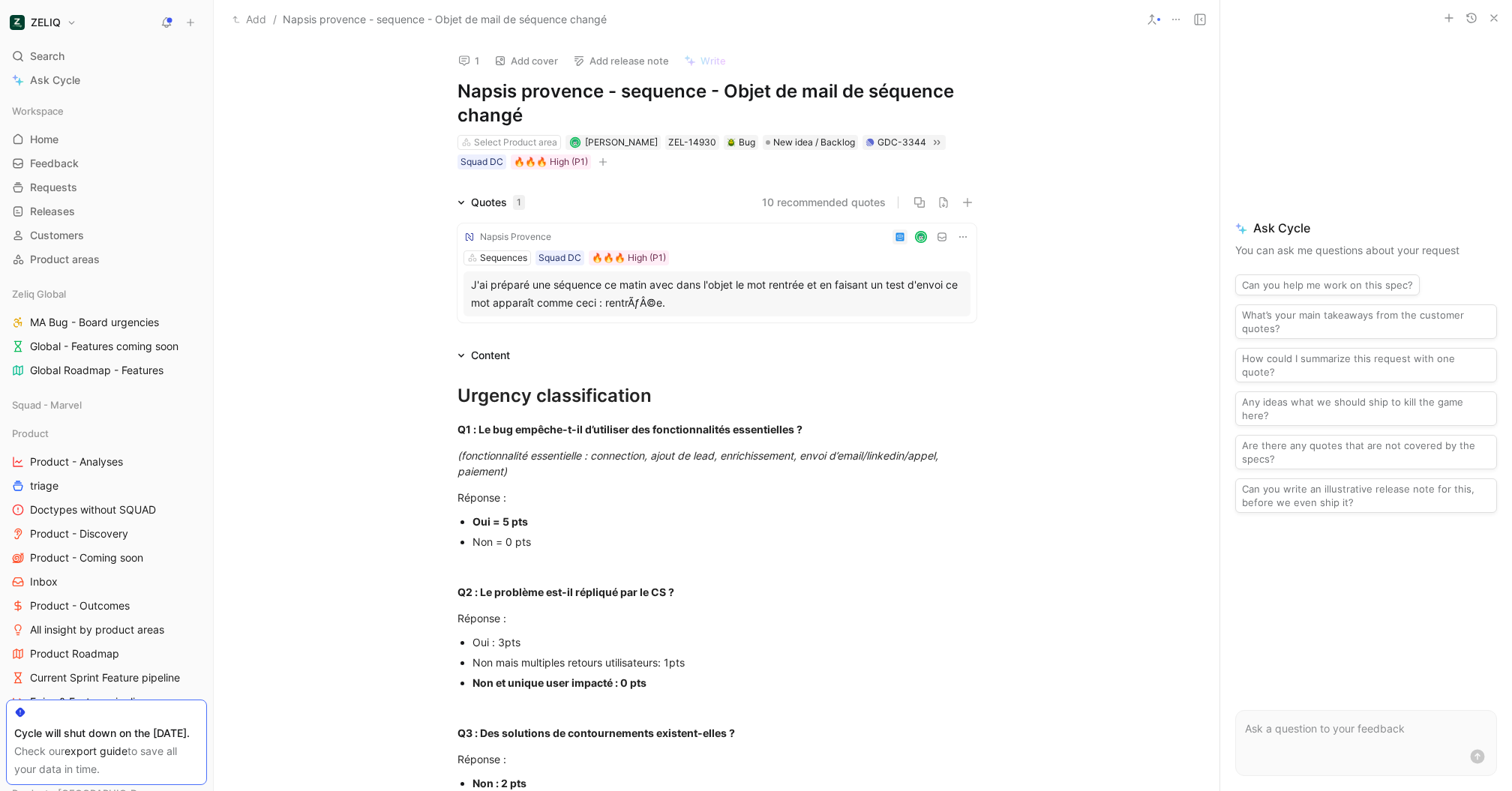
click at [470, 53] on button "1" at bounding box center [468, 61] width 34 height 21
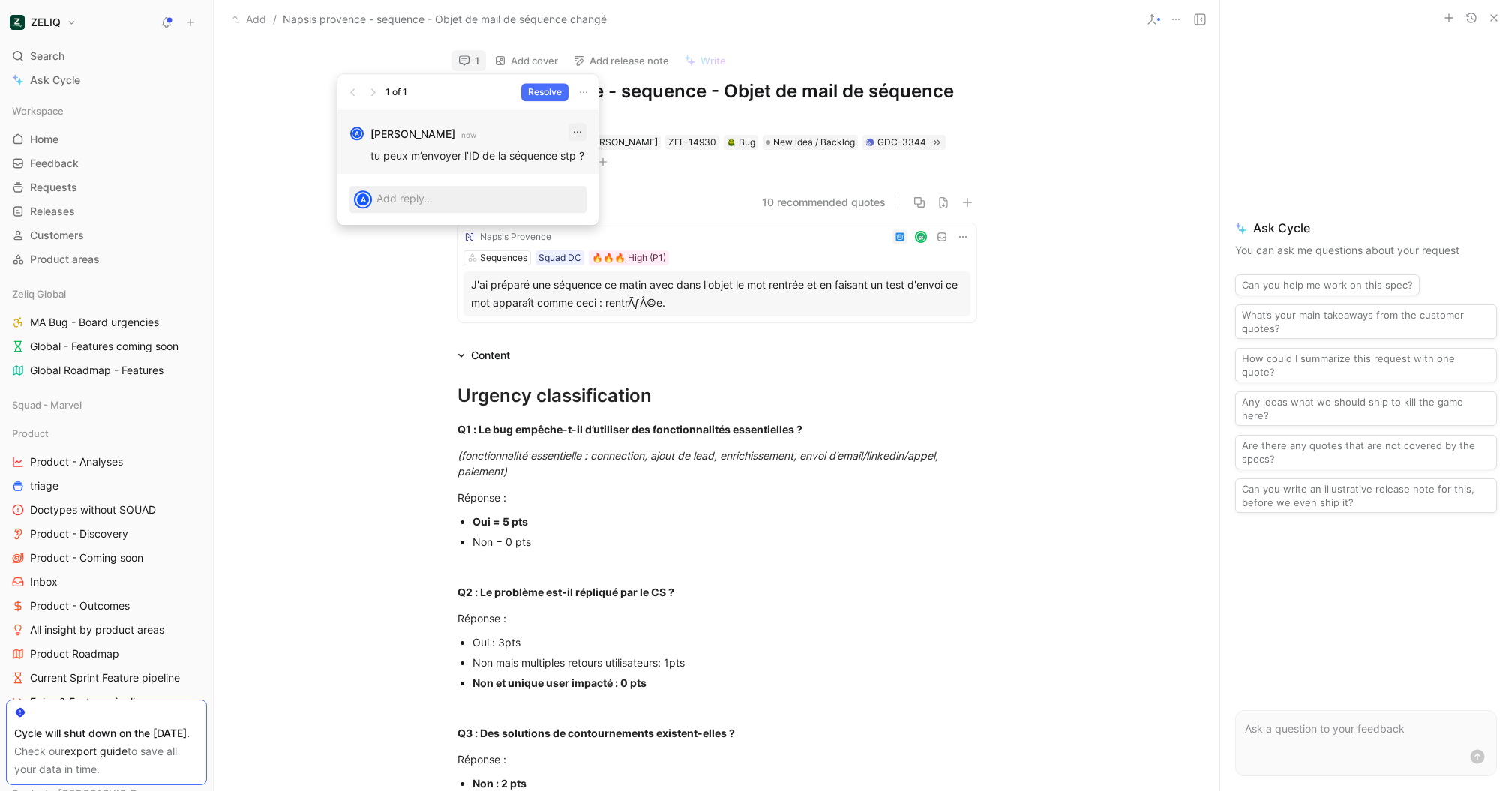
click at [574, 124] on button "button" at bounding box center [577, 132] width 18 height 18
click at [580, 168] on div "Edit" at bounding box center [587, 164] width 71 height 18
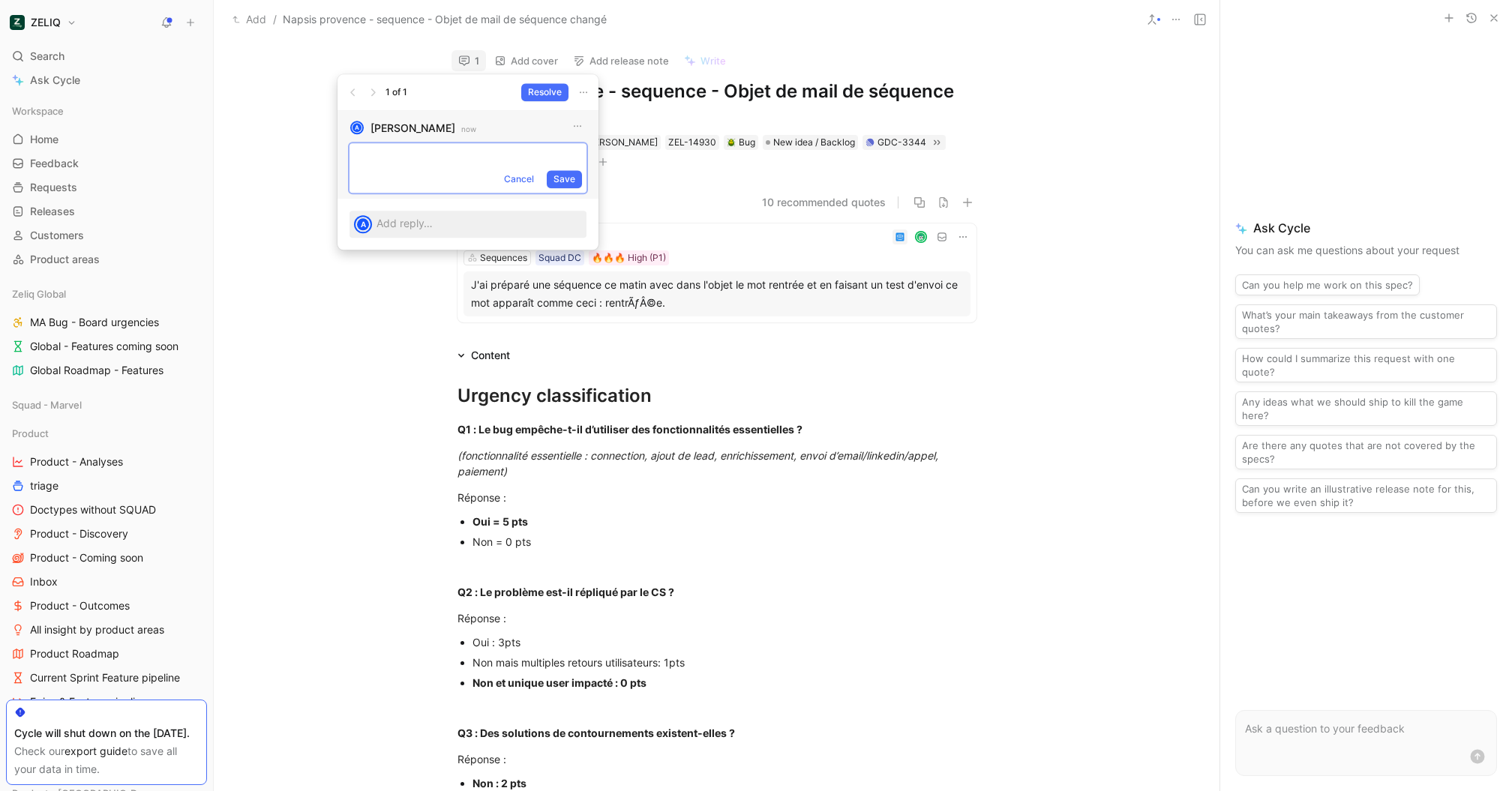
click at [555, 169] on div "Cancel Save" at bounding box center [468, 180] width 237 height 25
click at [569, 191] on div "Cancel Save" at bounding box center [468, 180] width 237 height 25
click at [569, 182] on span "Save" at bounding box center [565, 179] width 22 height 15
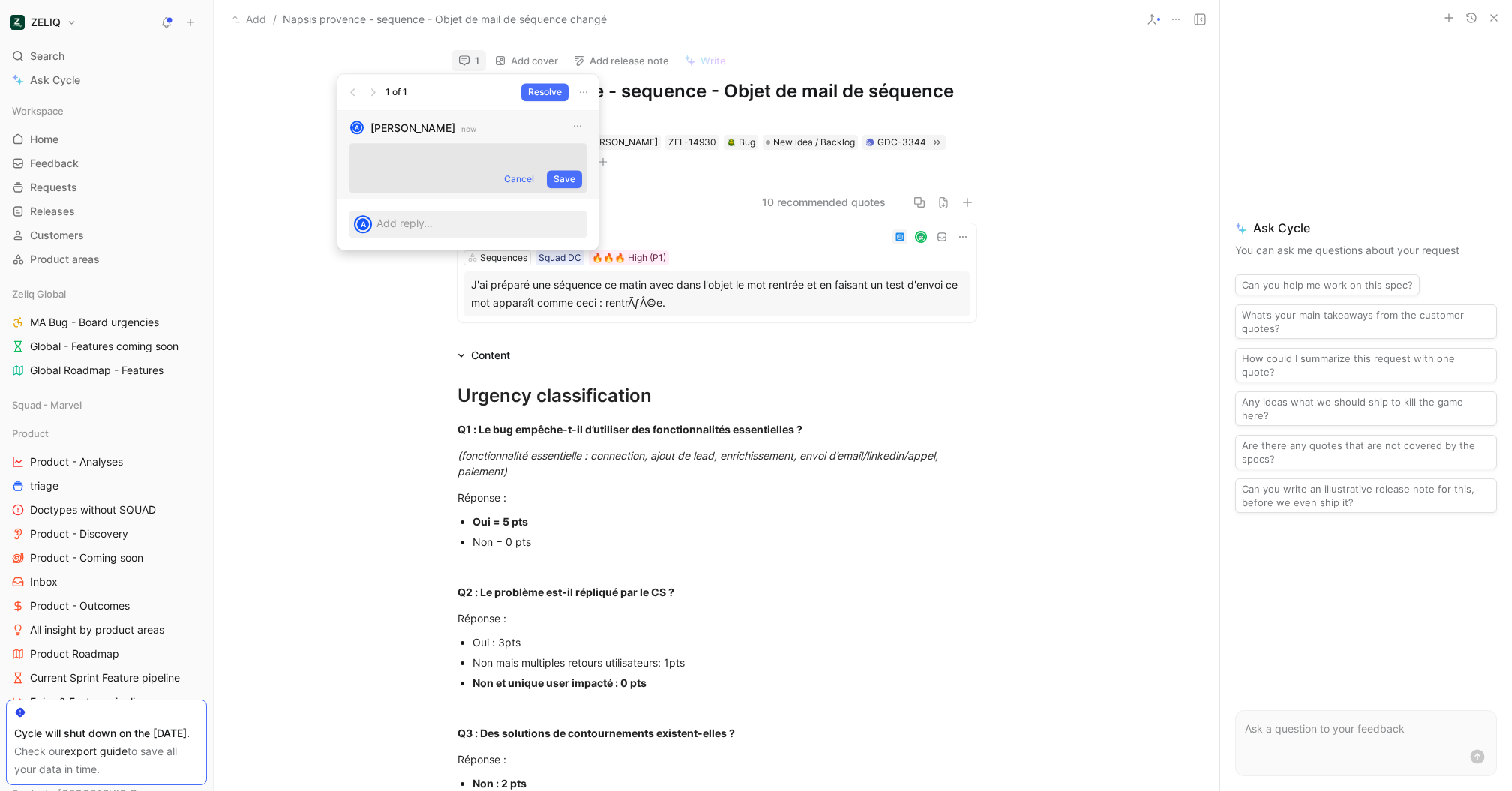
drag, startPoint x: 571, startPoint y: 190, endPoint x: 508, endPoint y: 161, distance: 69.4
click at [570, 190] on div "Cancel Save" at bounding box center [468, 180] width 237 height 25
click at [508, 170] on button "Cancel" at bounding box center [518, 179] width 43 height 18
click at [577, 123] on button "button" at bounding box center [577, 132] width 18 height 18
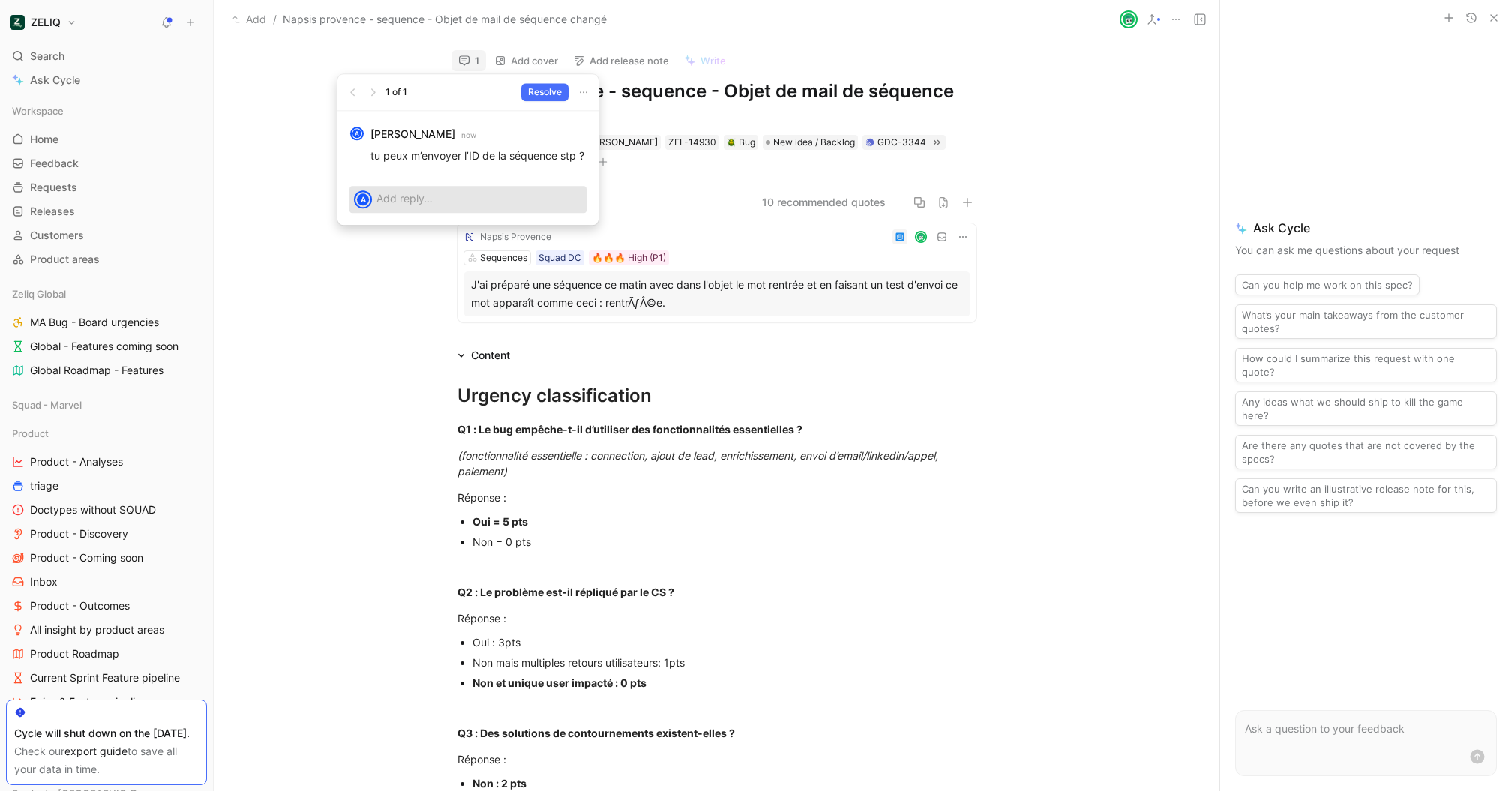
click at [478, 211] on div at bounding box center [482, 200] width 210 height 27
click at [478, 205] on p at bounding box center [479, 198] width 205 height 16
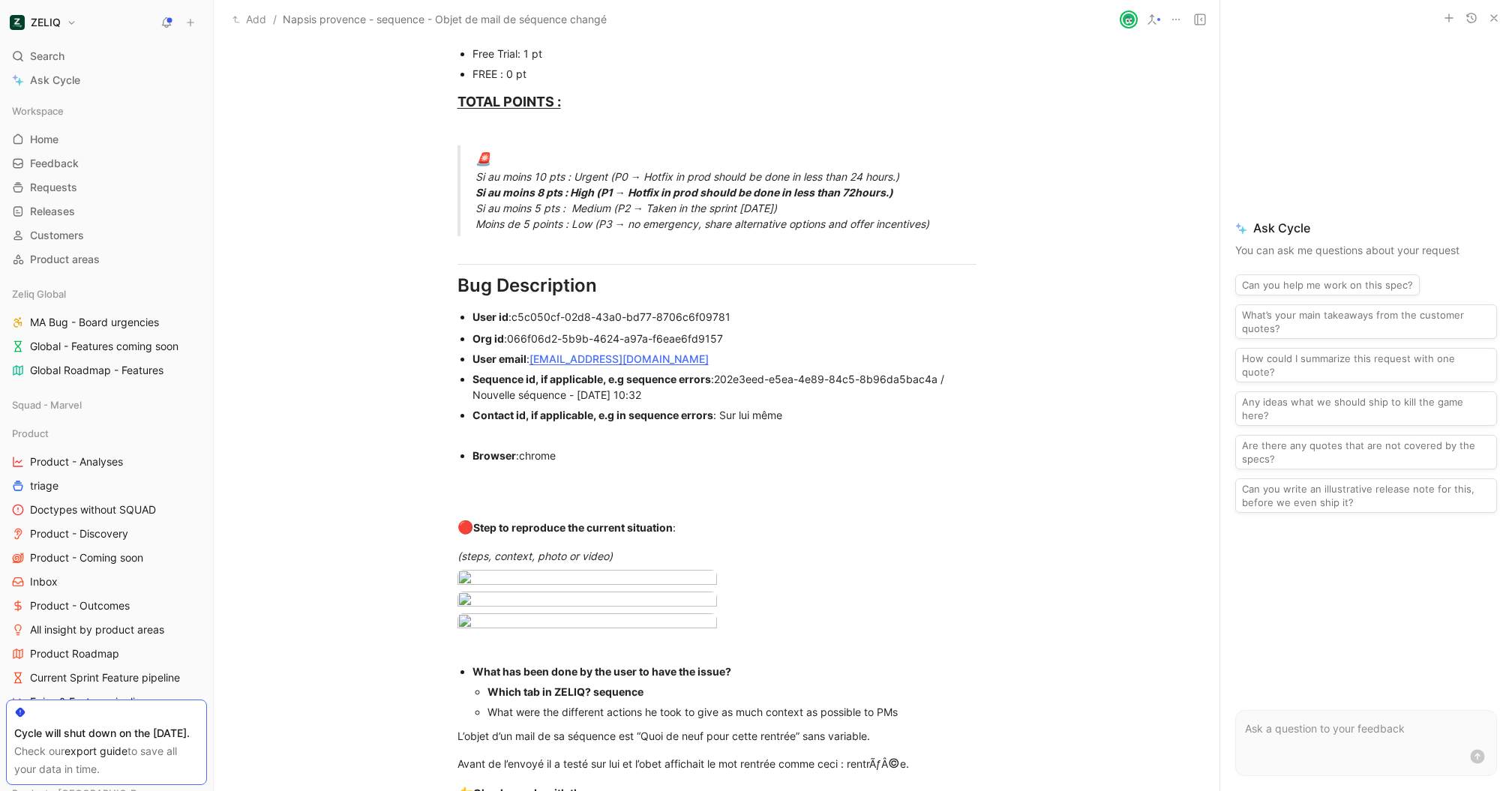
scroll to position [887, 0]
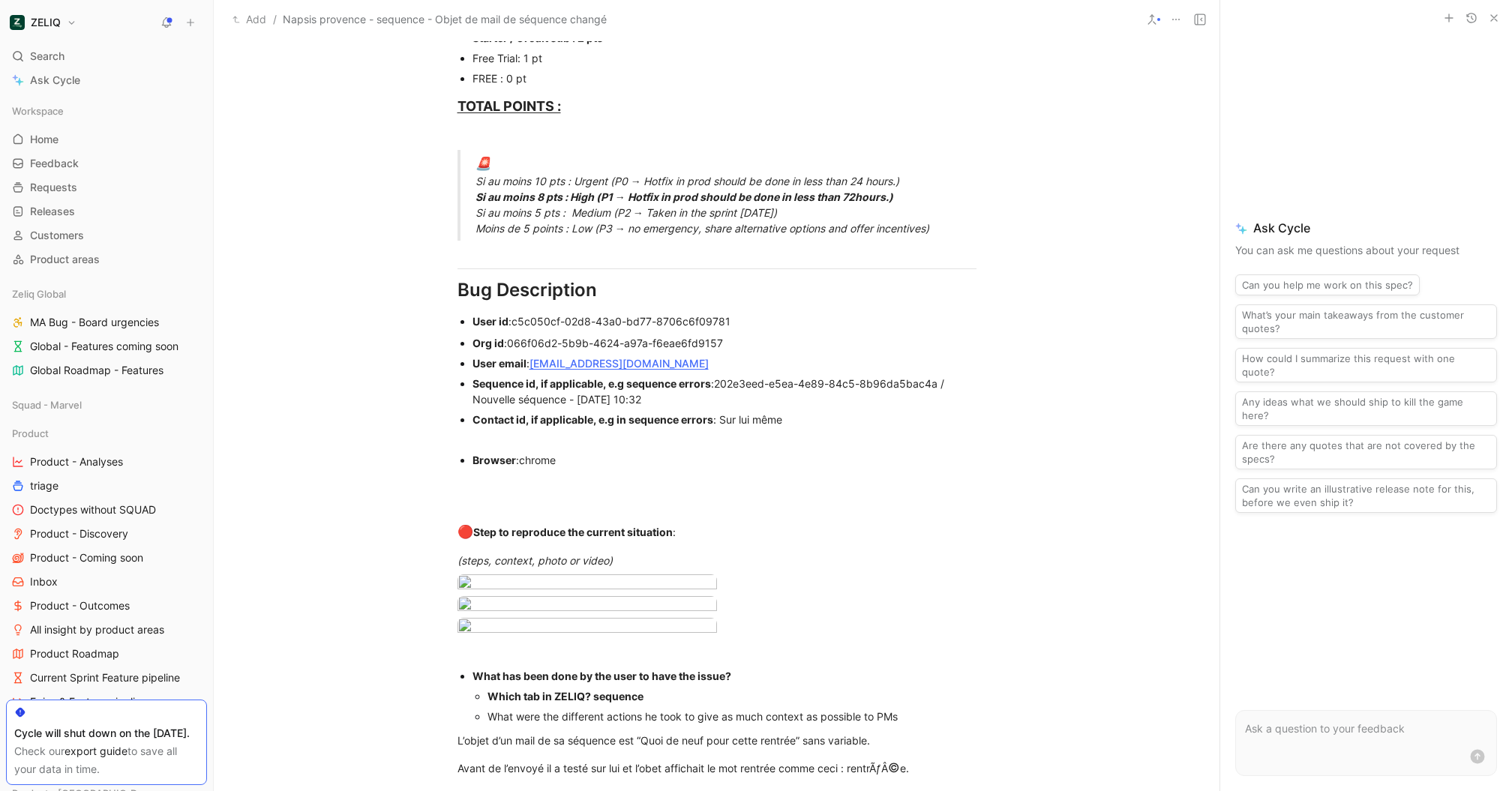
click at [718, 356] on div "User email : [PERSON_NAME][EMAIL_ADDRESS][DOMAIN_NAME]" at bounding box center [724, 363] width 504 height 16
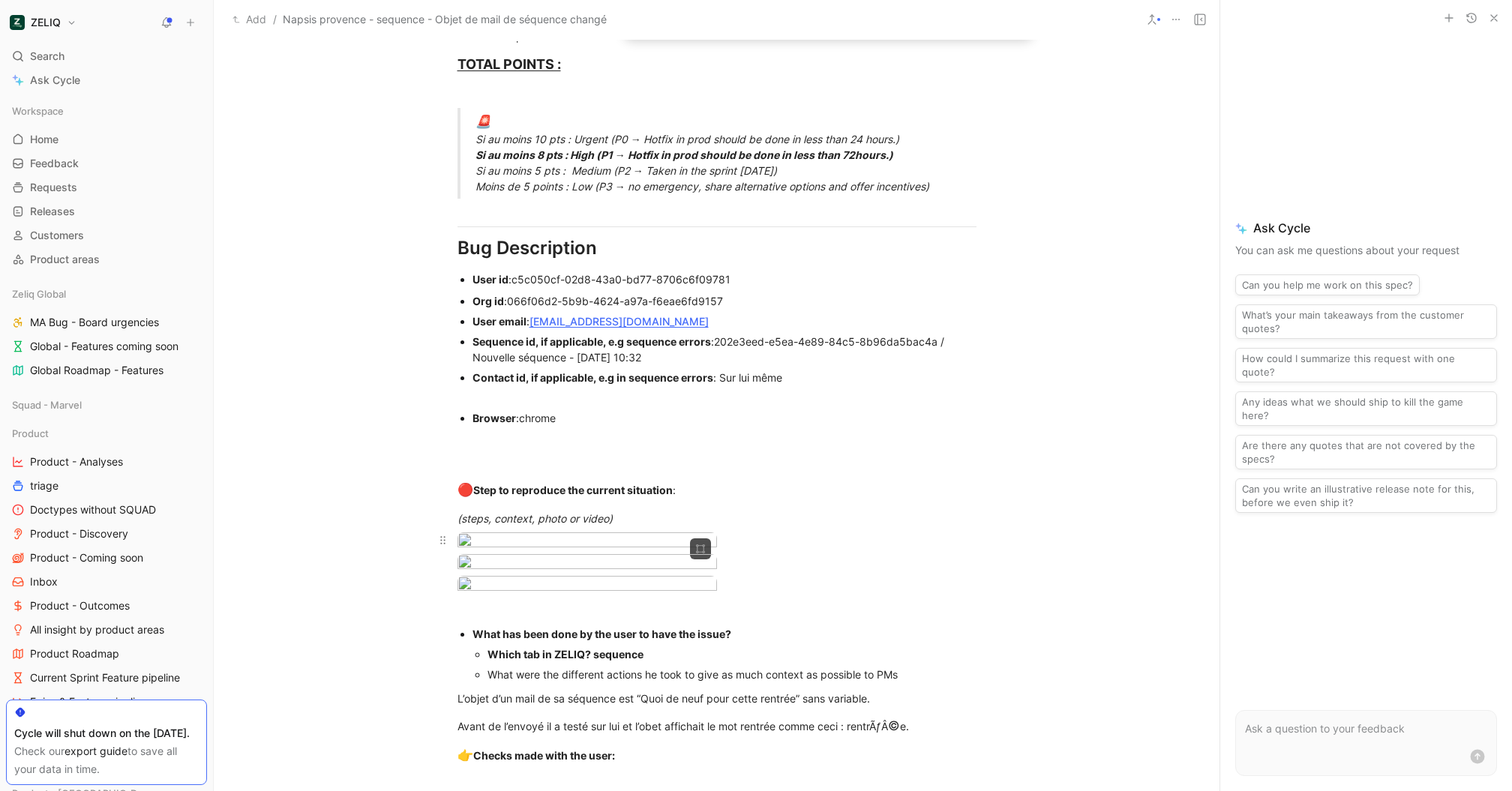
click at [552, 643] on body "ZELIQ Search ⌘ K Ask Cycle Workspace Home G then H Feedback G then F Requests G…" at bounding box center [756, 395] width 1512 height 791
drag, startPoint x: 746, startPoint y: 274, endPoint x: 533, endPoint y: 273, distance: 213.0
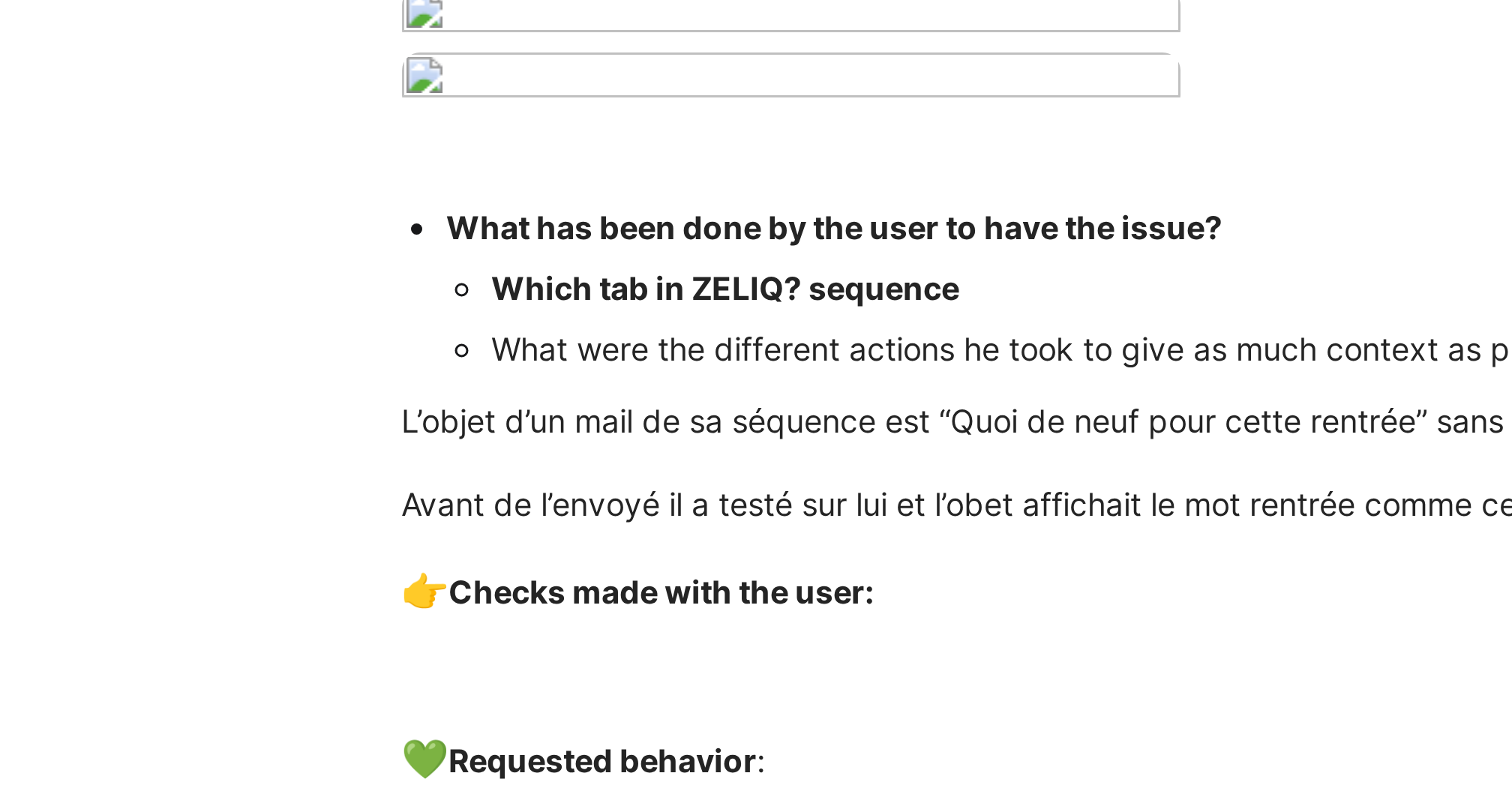
scroll to position [1223, 0]
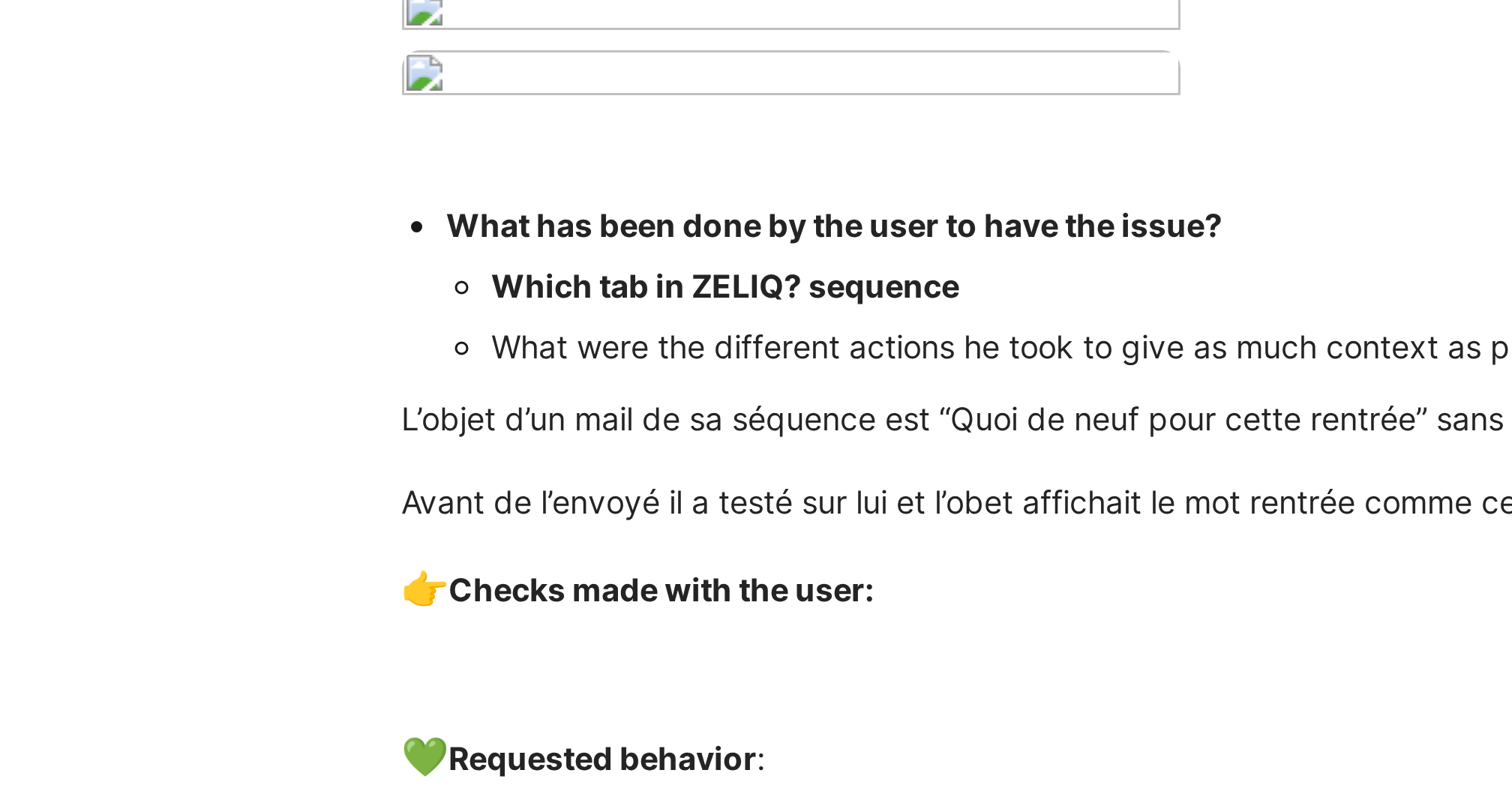
click at [538, 455] on body "ZELIQ Search ⌘ K Ask Cycle Workspace Home G then H Feedback G then F Requests G…" at bounding box center [756, 395] width 1512 height 791
click at [538, 455] on img at bounding box center [731, 400] width 699 height 314
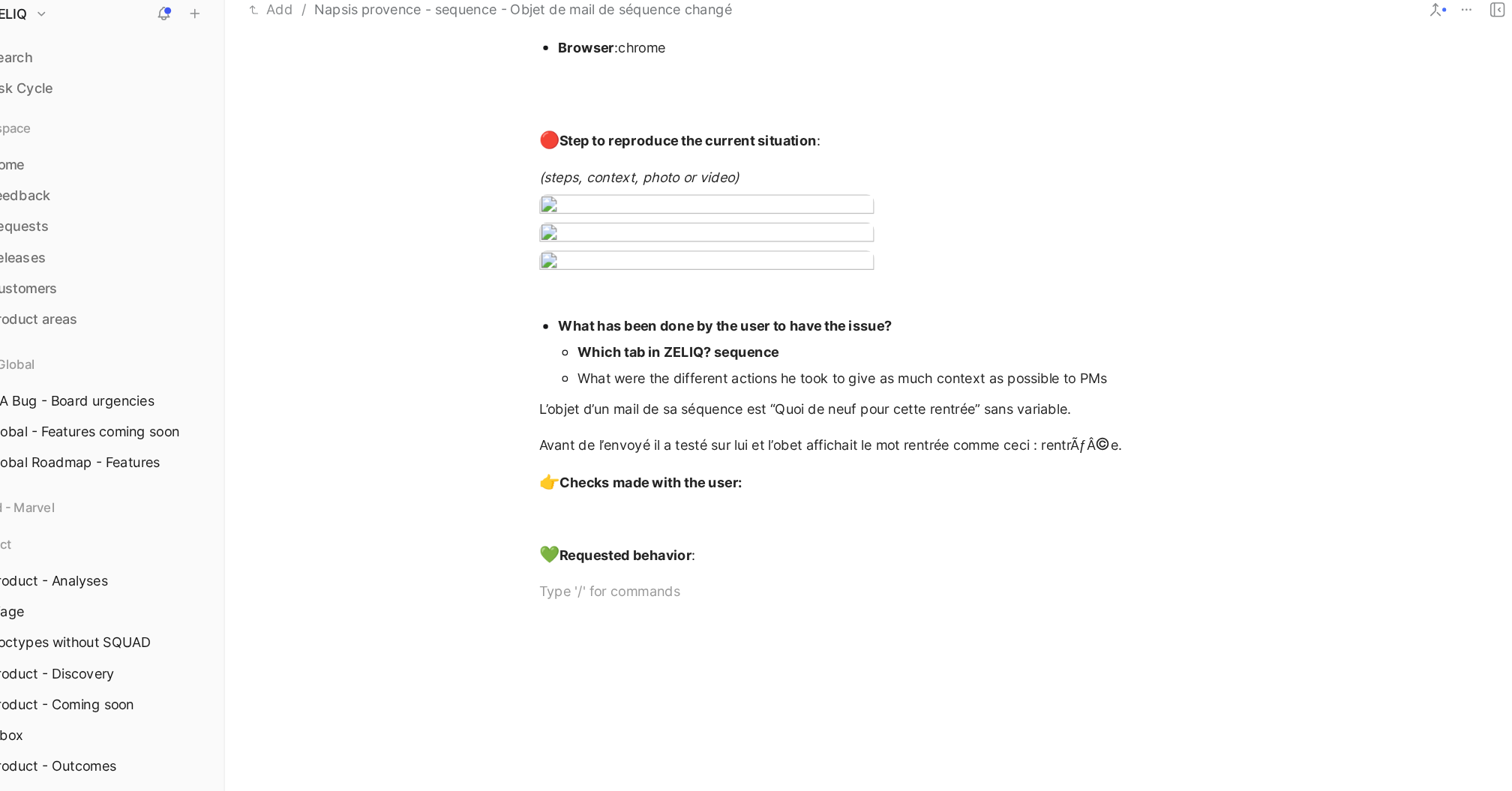
scroll to position [1329, 0]
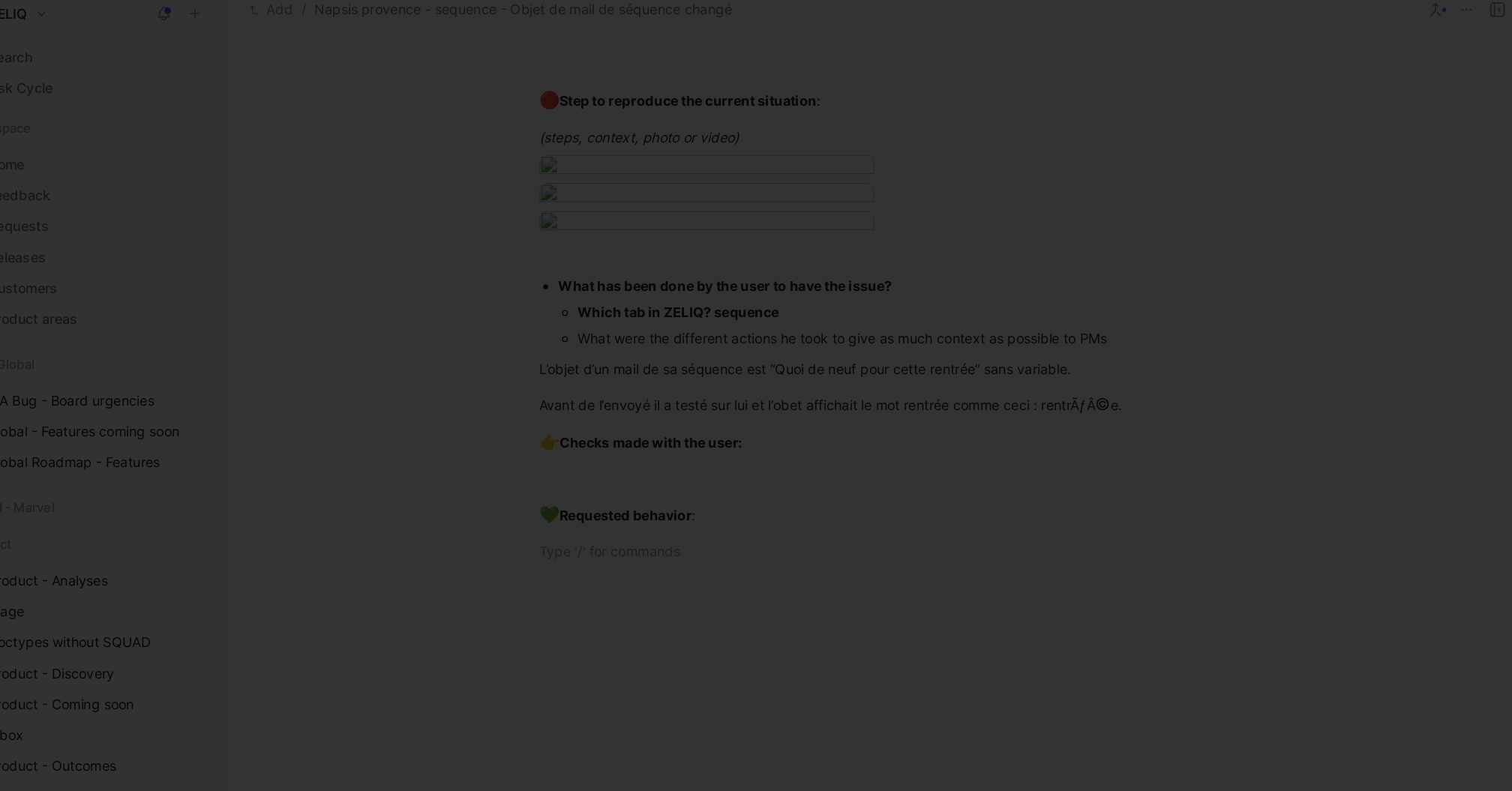
click at [538, 470] on body "ZELIQ Search ⌘ K Ask Cycle Workspace Home G then H Feedback G then F Requests G…" at bounding box center [756, 395] width 1512 height 791
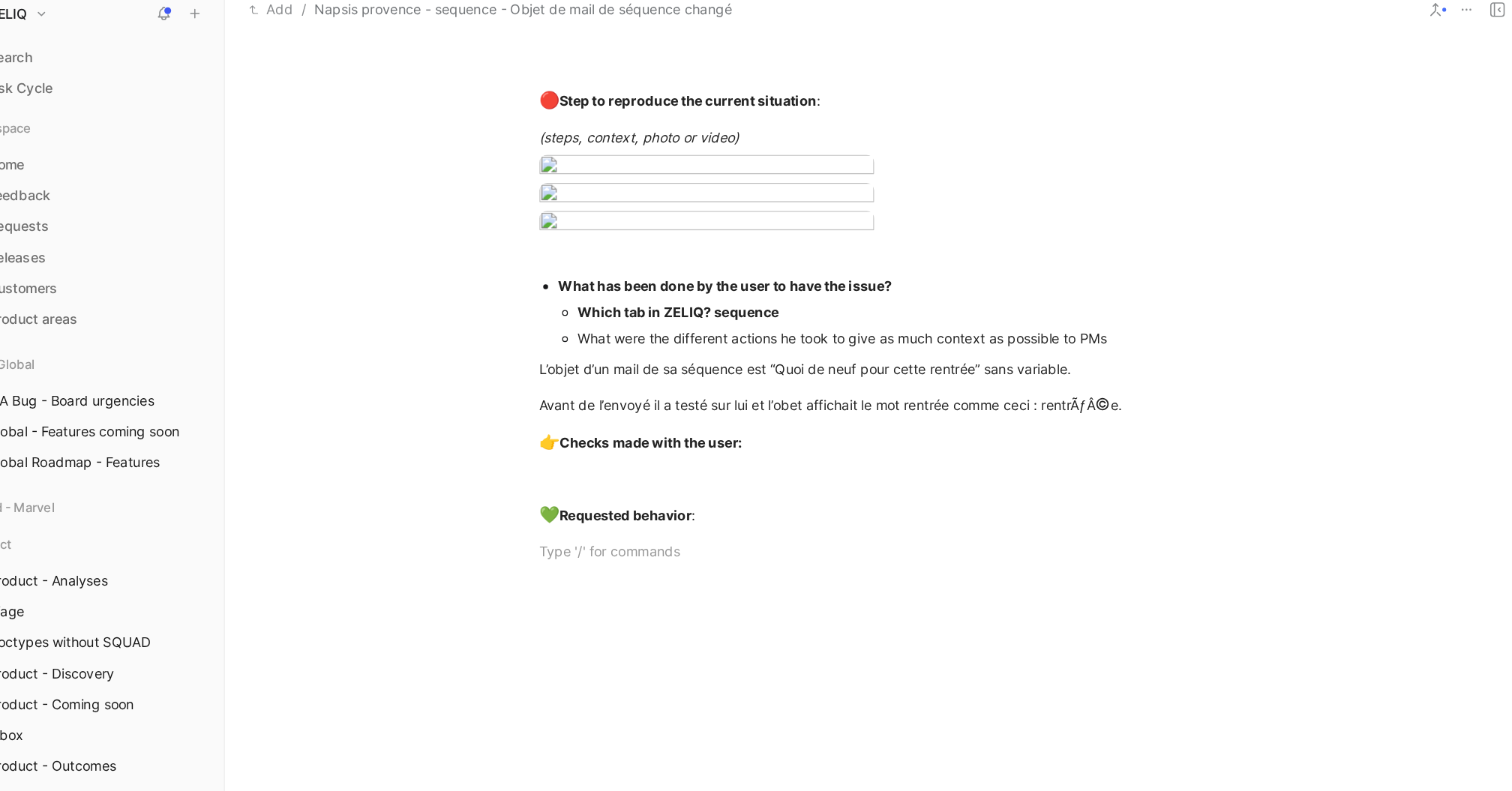
click at [688, 790] on div at bounding box center [756, 791] width 1512 height 0
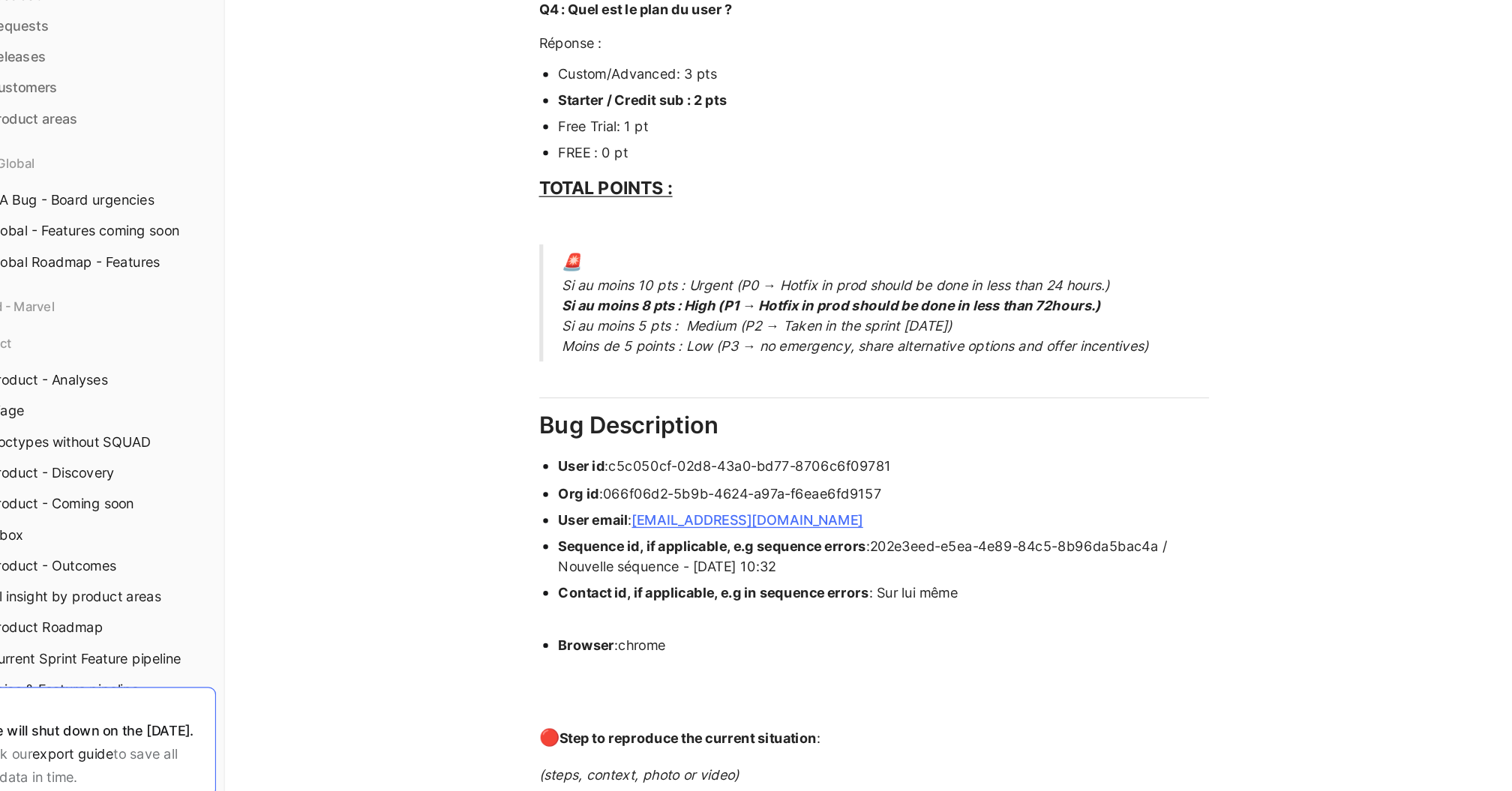
scroll to position [681, 0]
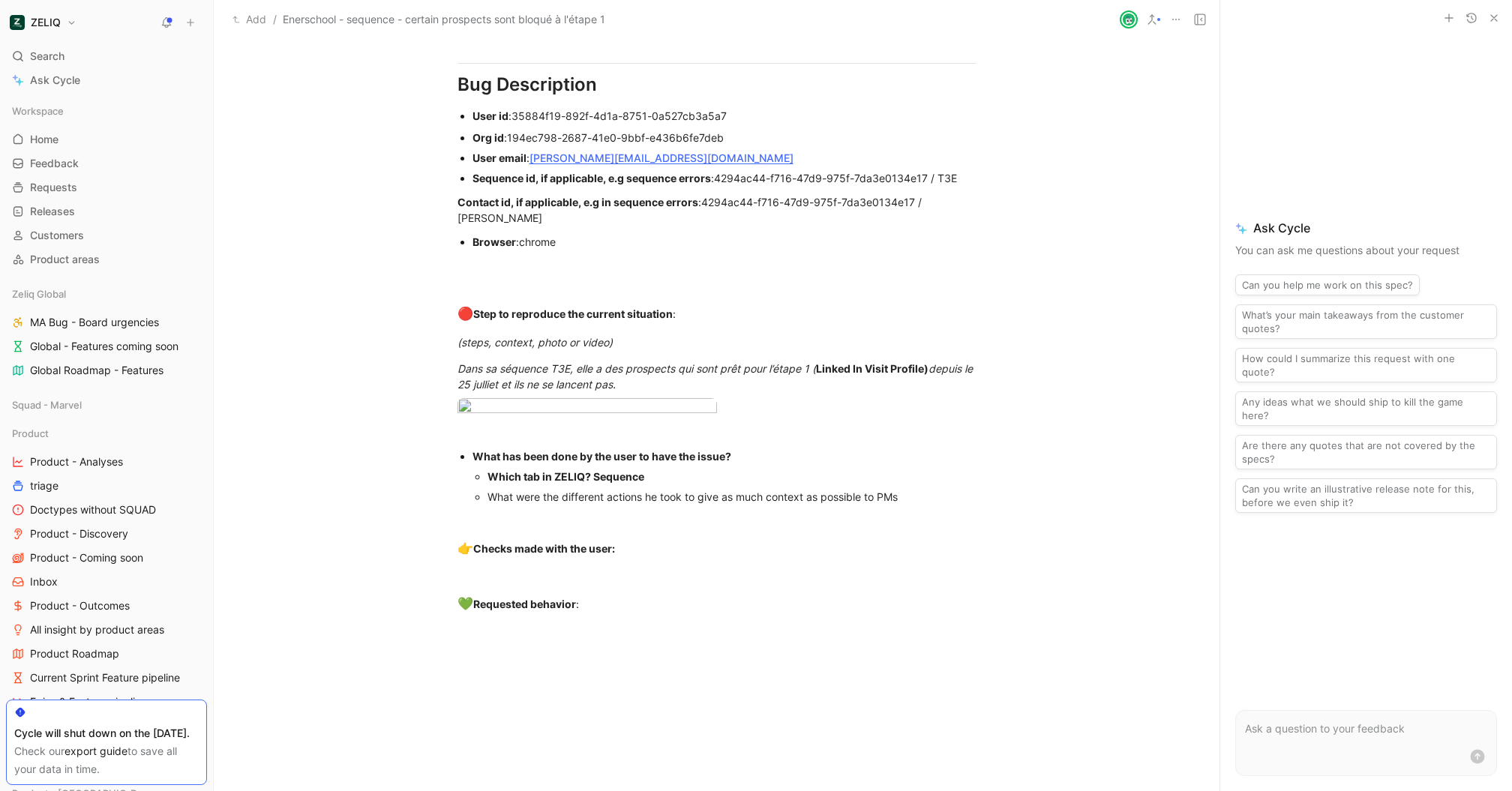
scroll to position [1224, 0]
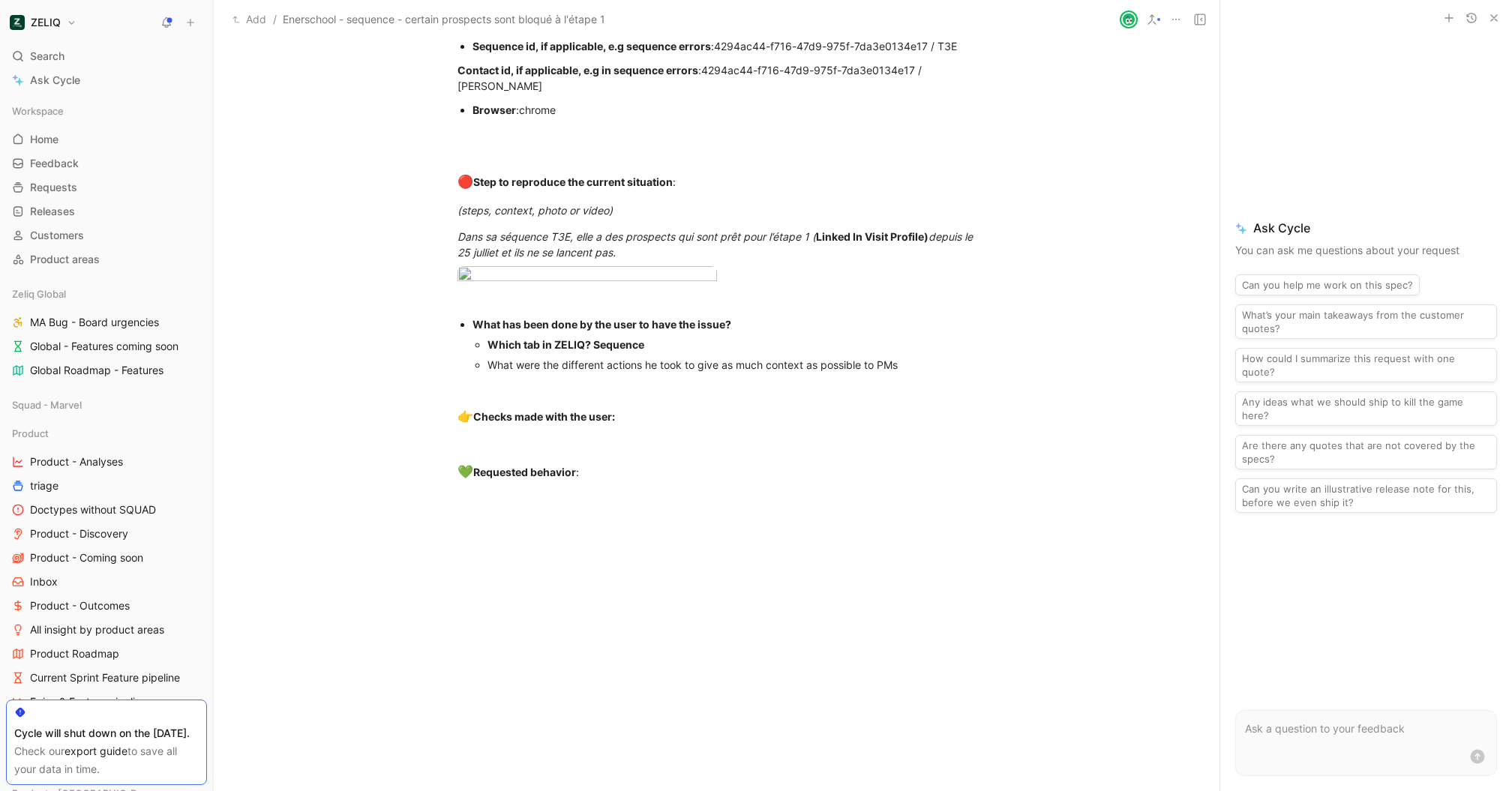
click at [565, 299] on body "ZELIQ Search ⌘ K Ask Cycle Workspace Home G then H Feedback G then F Requests G…" at bounding box center [756, 395] width 1512 height 791
click at [984, 790] on div at bounding box center [756, 791] width 1512 height 0
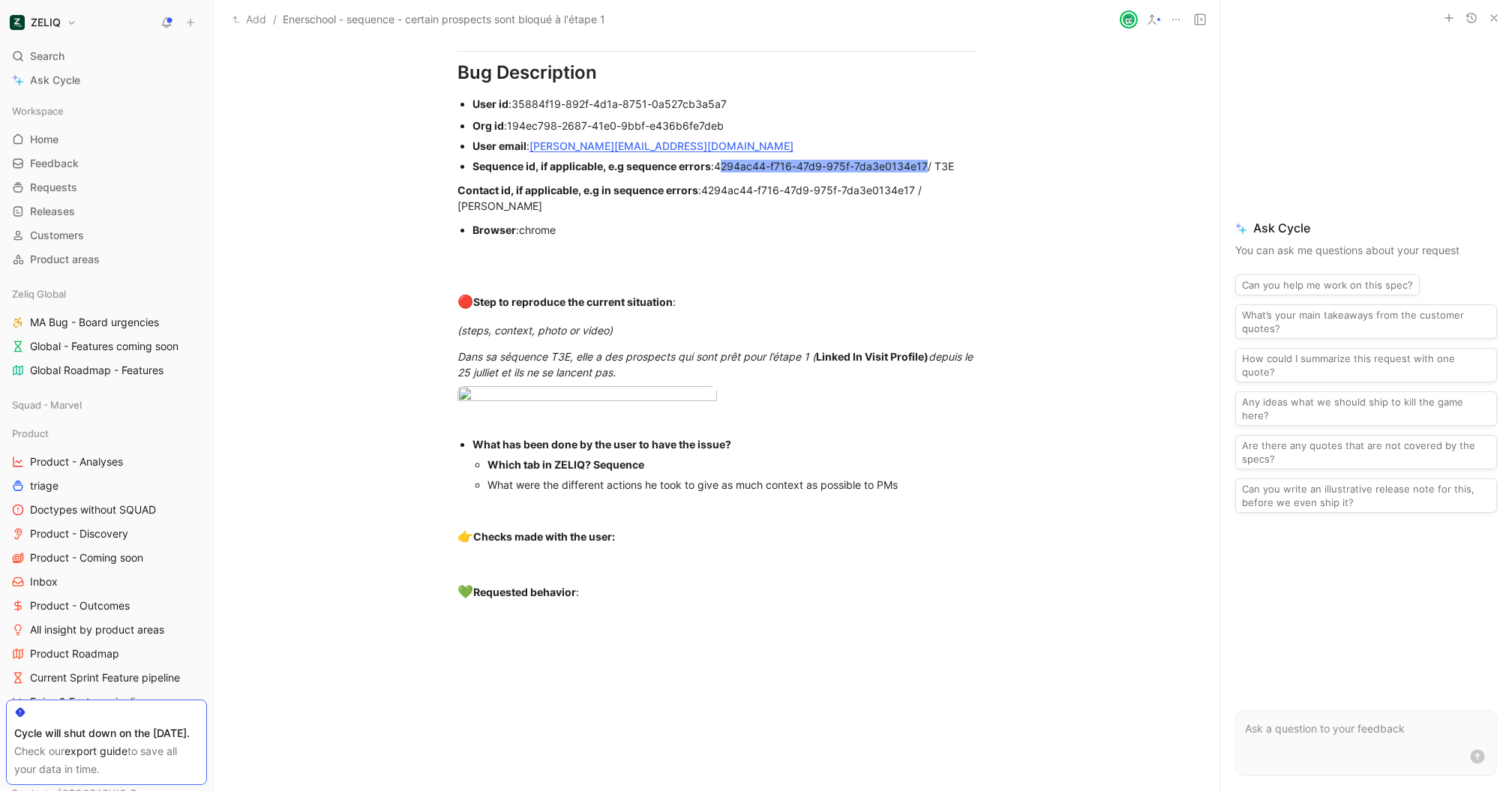
scroll to position [1092, 0]
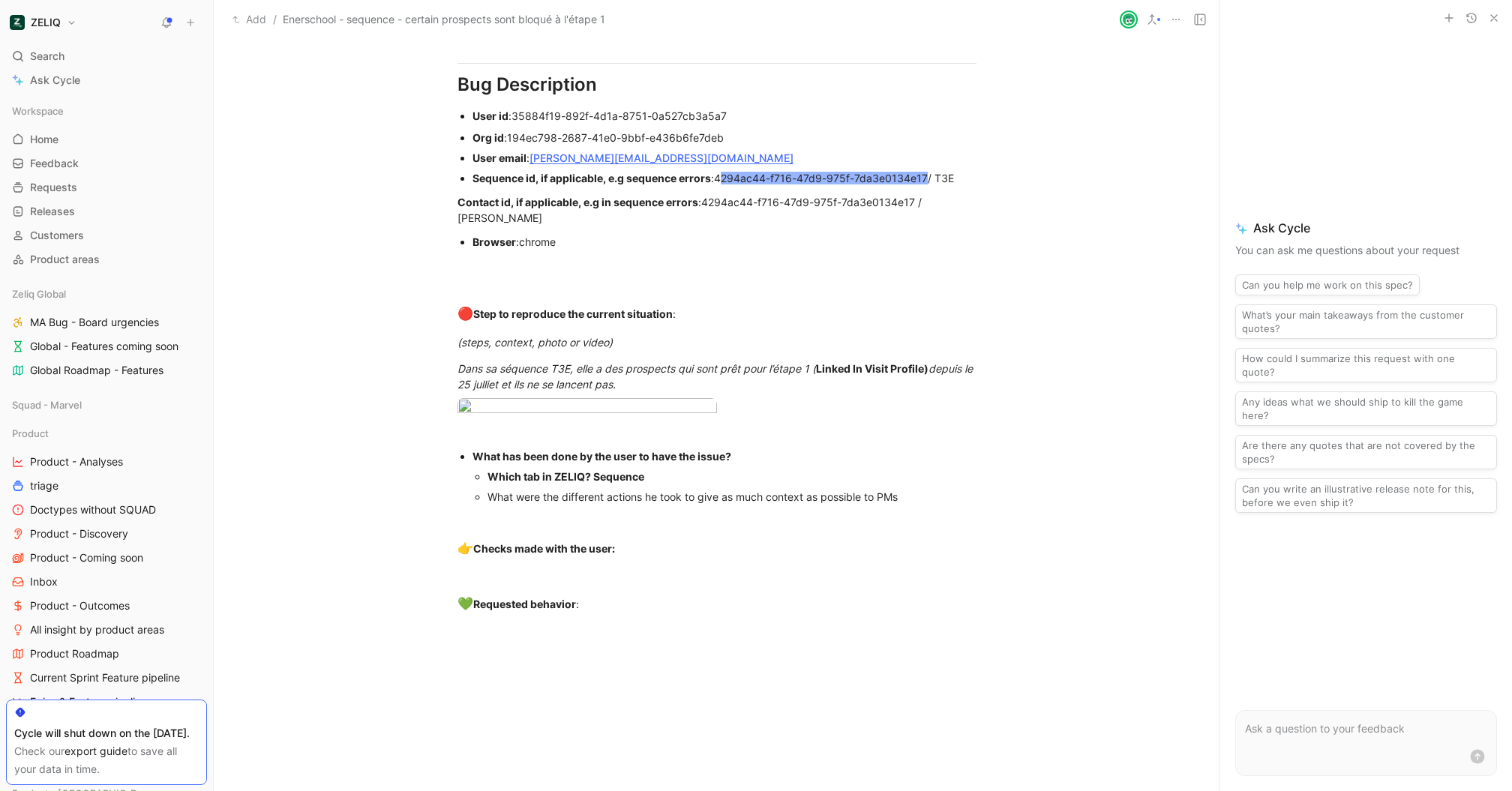
click at [760, 187] on p "Sequence id, if applicable, e.g sequence errors : 4 294ac44-f716-47d9-975f-7da3…" at bounding box center [724, 178] width 504 height 21
click at [720, 178] on span "4 294ac44-f716-47d9-975f-7da3e0134e17 [PERSON_NAME] / T3E" at bounding box center [834, 178] width 240 height 13
drag, startPoint x: 720, startPoint y: 178, endPoint x: 859, endPoint y: 172, distance: 139.1
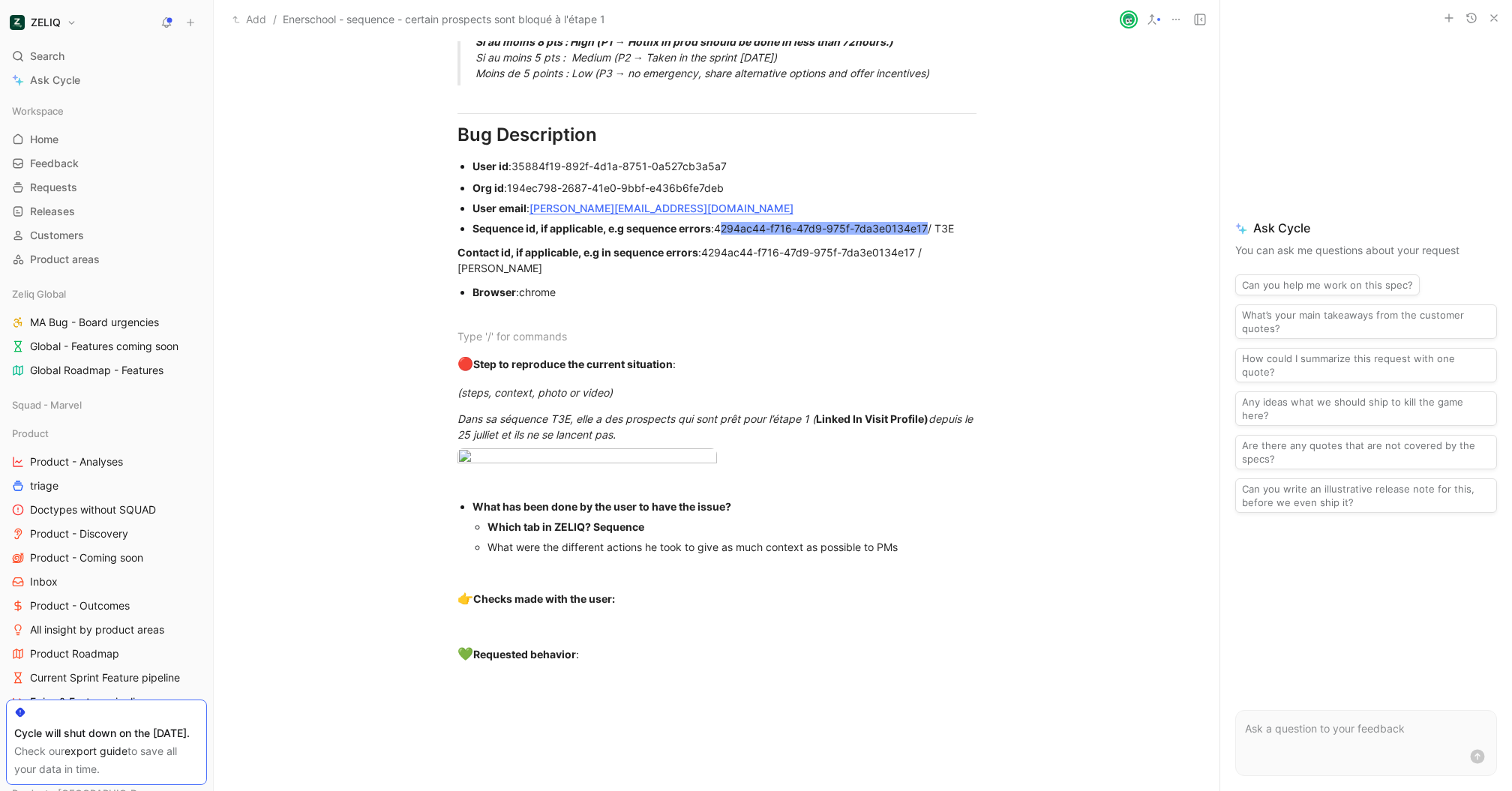
scroll to position [1024, 0]
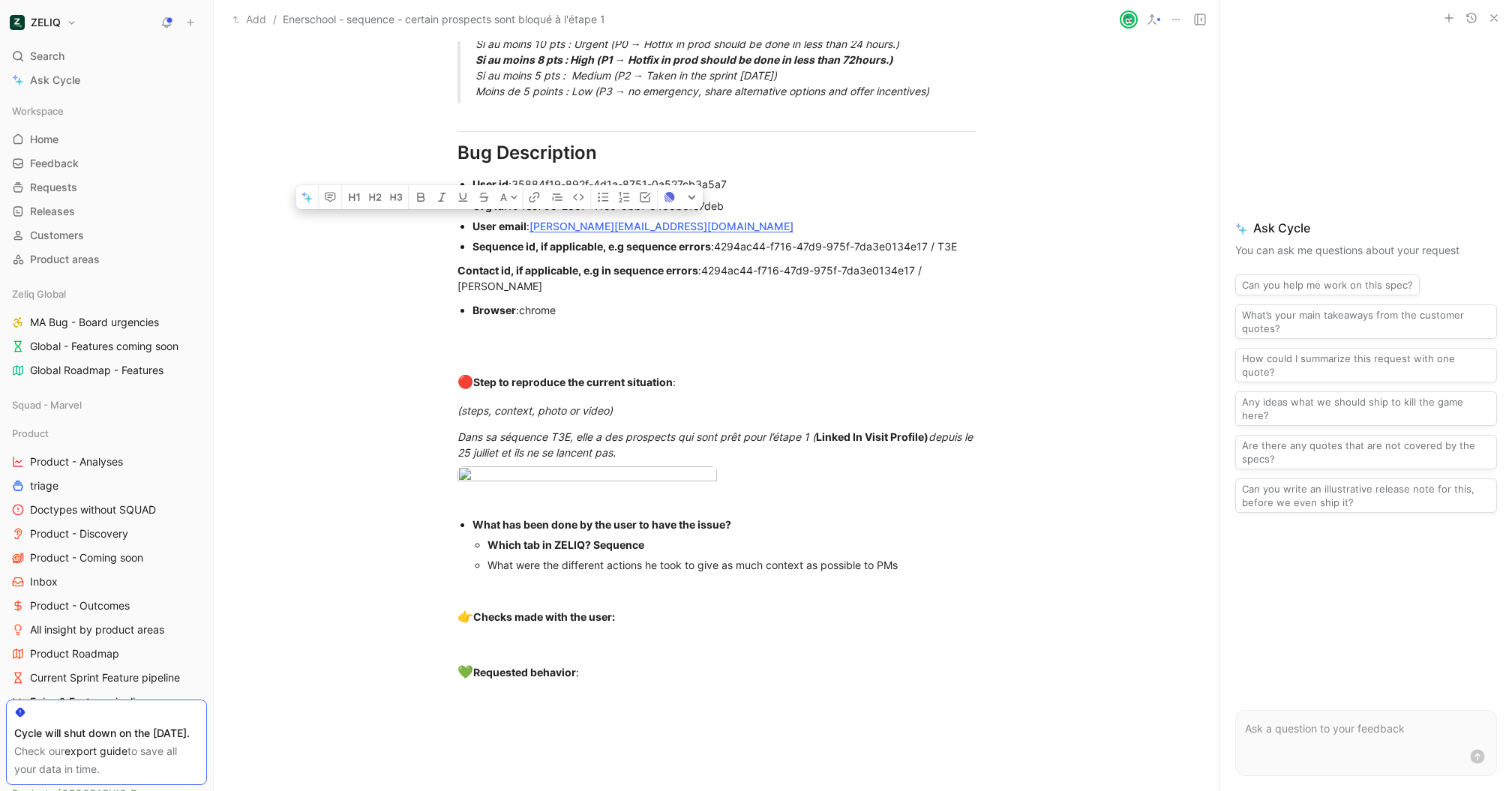
drag, startPoint x: 570, startPoint y: 290, endPoint x: 413, endPoint y: 290, distance: 157.0
click at [903, 242] on span "4294ac44-f716-47d9-975f-7da3e0134e17 / T3E" at bounding box center [836, 246] width 243 height 13
drag, startPoint x: 915, startPoint y: 266, endPoint x: 704, endPoint y: 266, distance: 211.0
click at [1034, 441] on div "Urgency classification Q1 : Le bug empêche-t-il d’utiliser des fonctionnalités …" at bounding box center [716, 33] width 1006 height 1384
drag, startPoint x: 397, startPoint y: 286, endPoint x: 353, endPoint y: 286, distance: 44.0
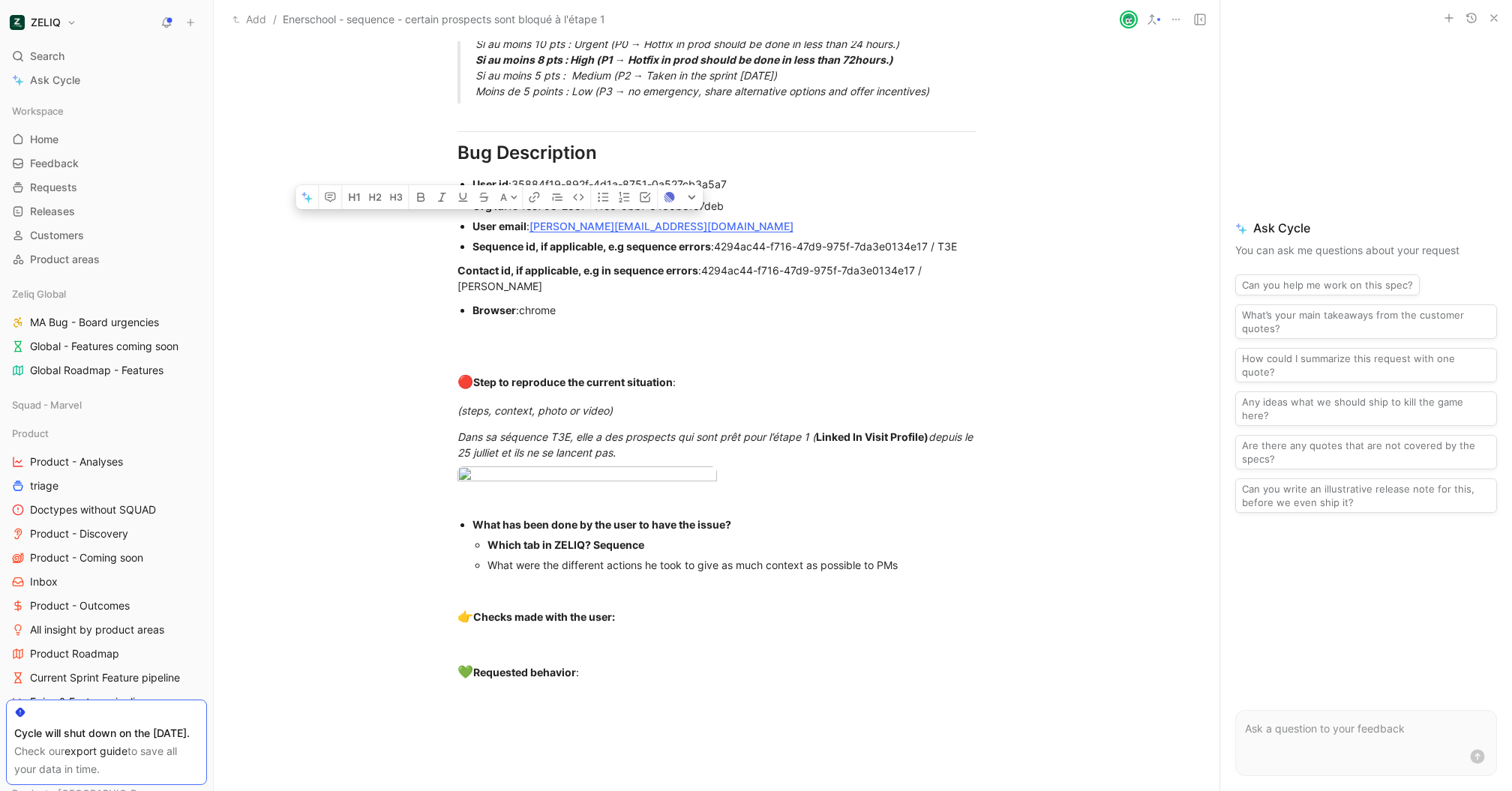
click at [353, 286] on div "Urgency classification Q1 : Le bug empêche-t-il d’utiliser des fonctionnalités …" at bounding box center [716, 33] width 1006 height 1384
copy span "Virginie Docagne"
click at [919, 410] on div "(steps, context, photo or video)" at bounding box center [716, 410] width 519 height 16
drag, startPoint x: 766, startPoint y: 172, endPoint x: 515, endPoint y: 177, distance: 251.0
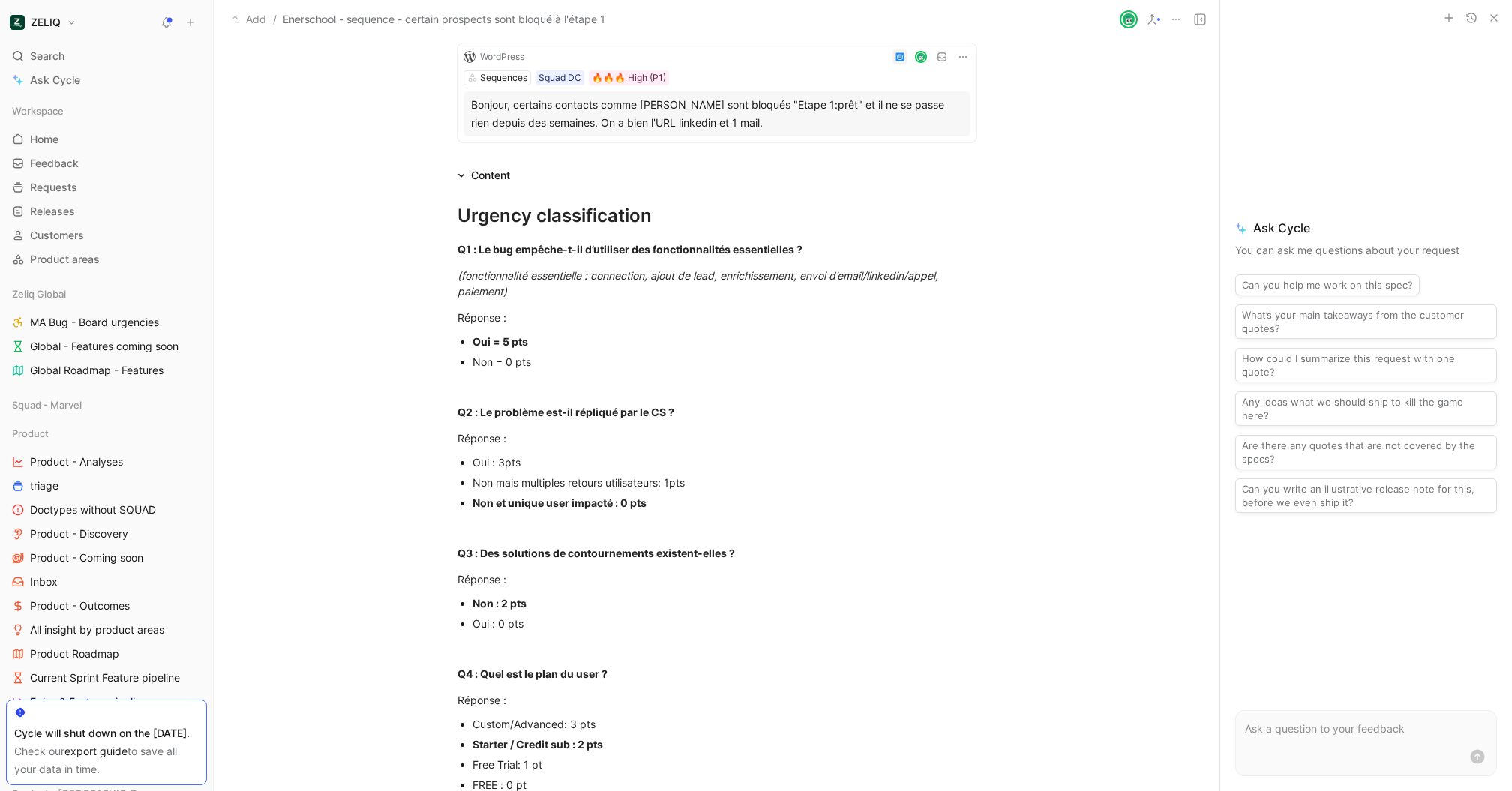
scroll to position [0, 0]
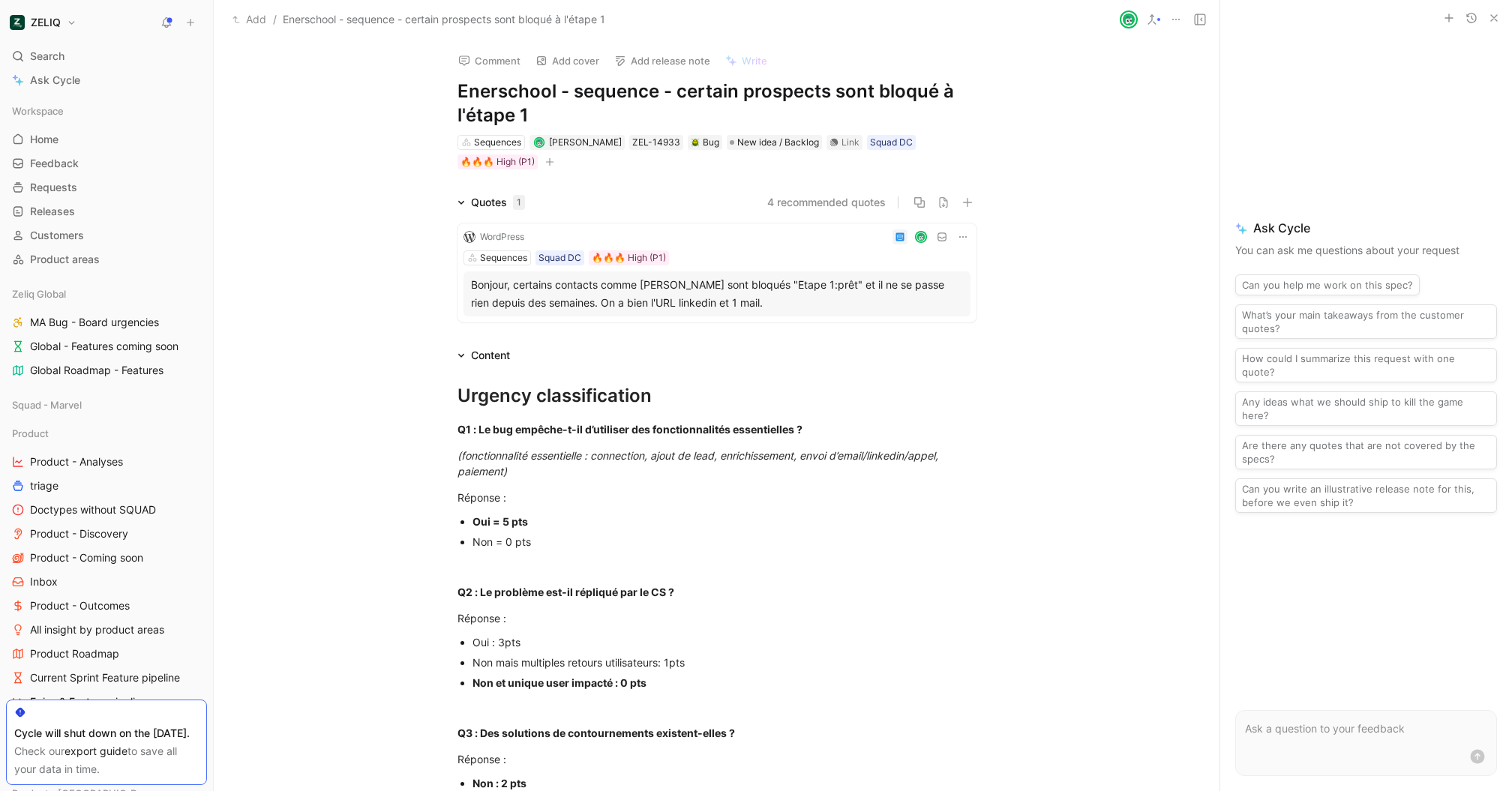
click at [481, 53] on button "Comment" at bounding box center [489, 61] width 76 height 21
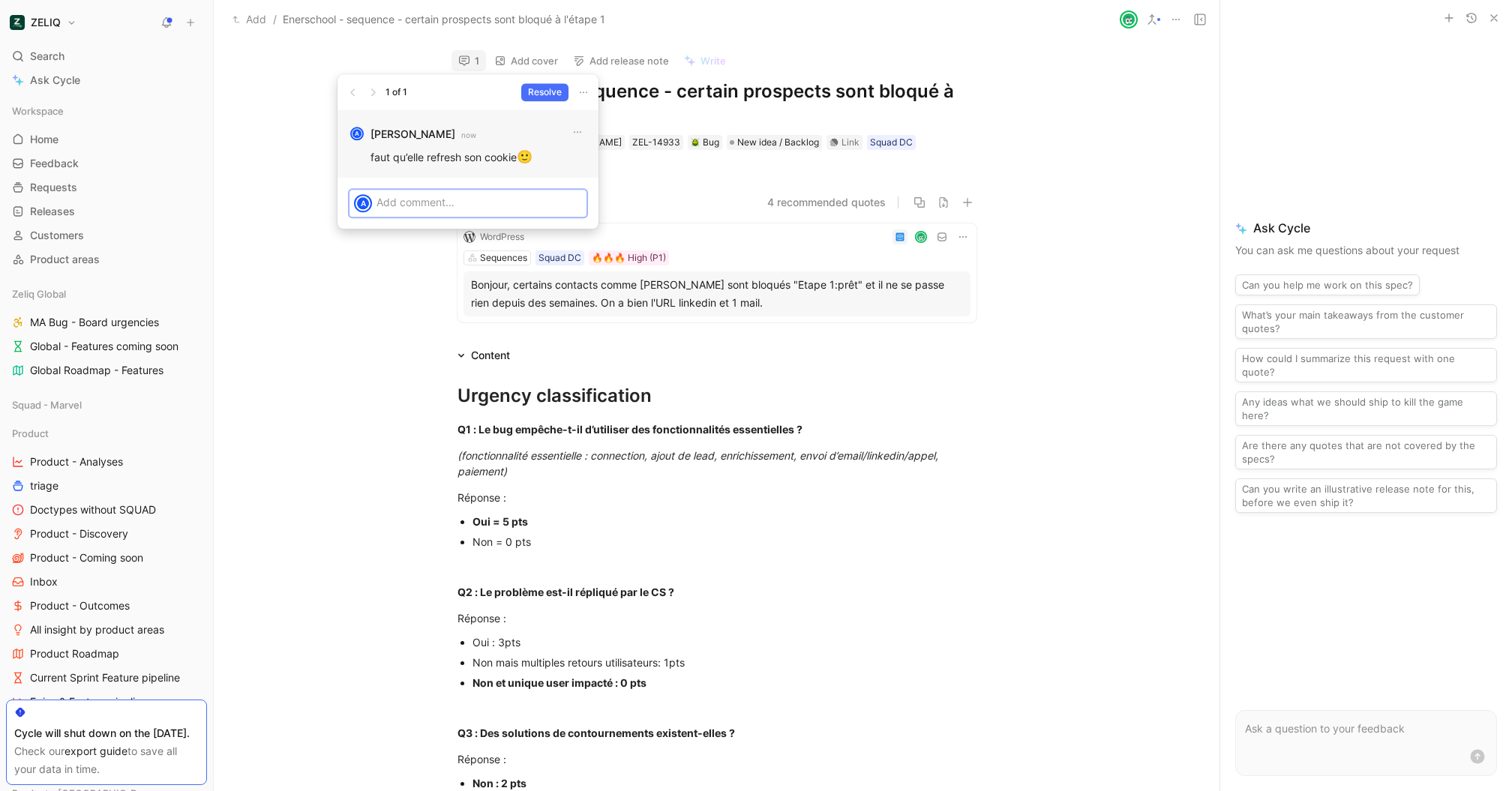
click at [474, 159] on p "faut qu’elle refresh son cookie 🙂" at bounding box center [479, 157] width 216 height 20
copy p "faut qu’elle refresh son cookie"
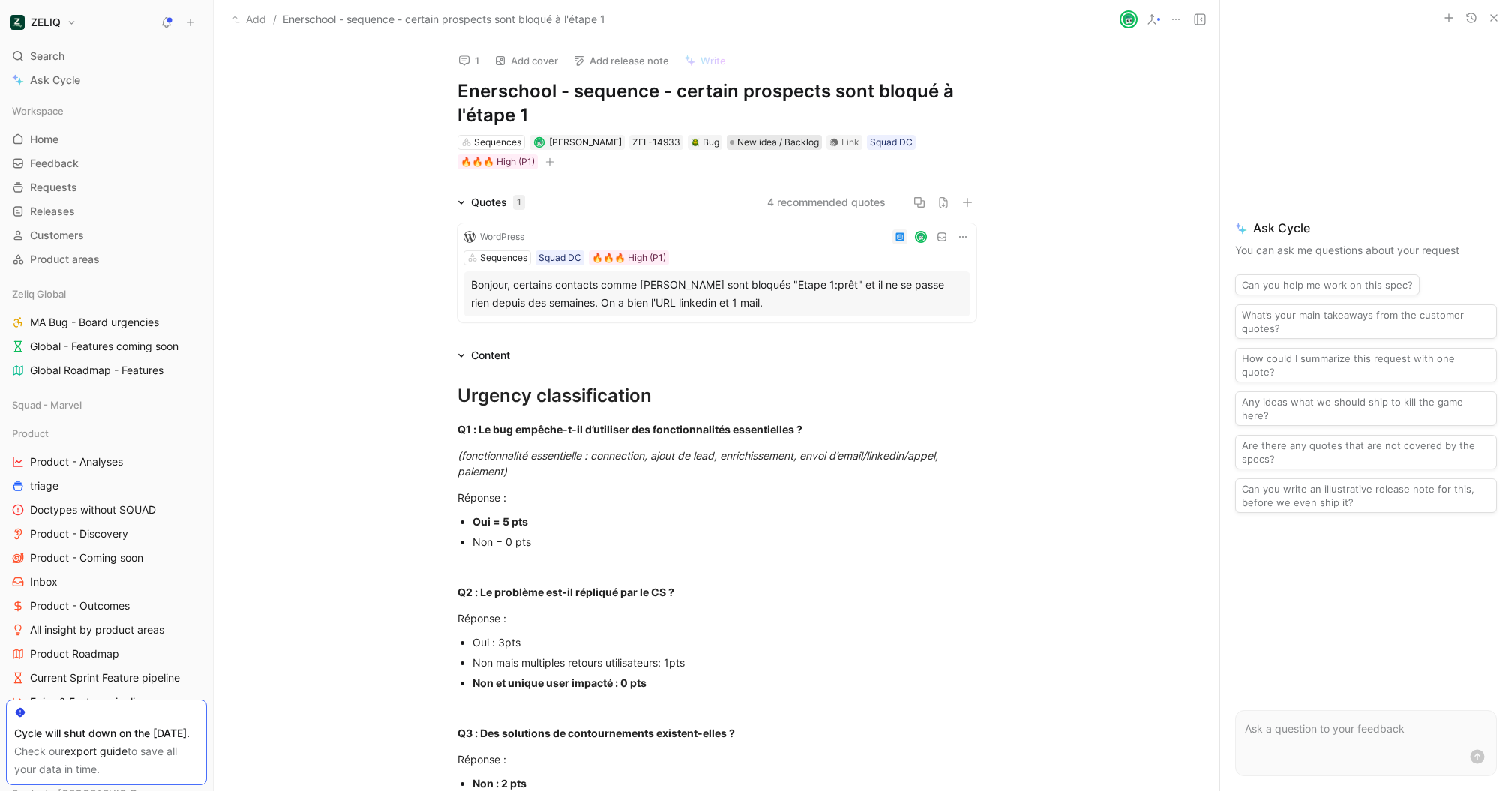
click at [791, 148] on span "New idea / Backlog" at bounding box center [778, 143] width 82 height 15
click at [783, 287] on span "Shipped" at bounding box center [775, 289] width 41 height 13
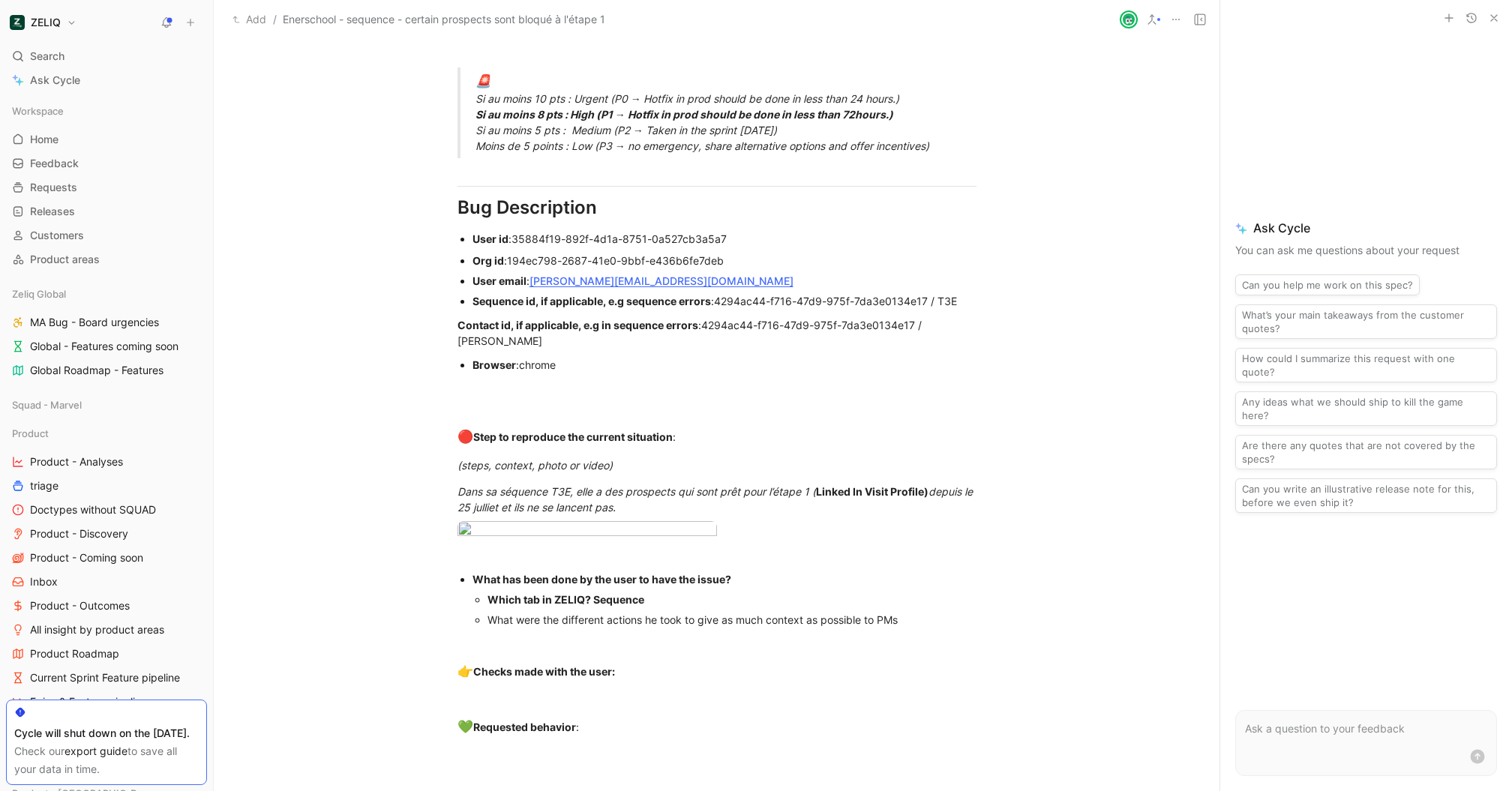
scroll to position [963, 0]
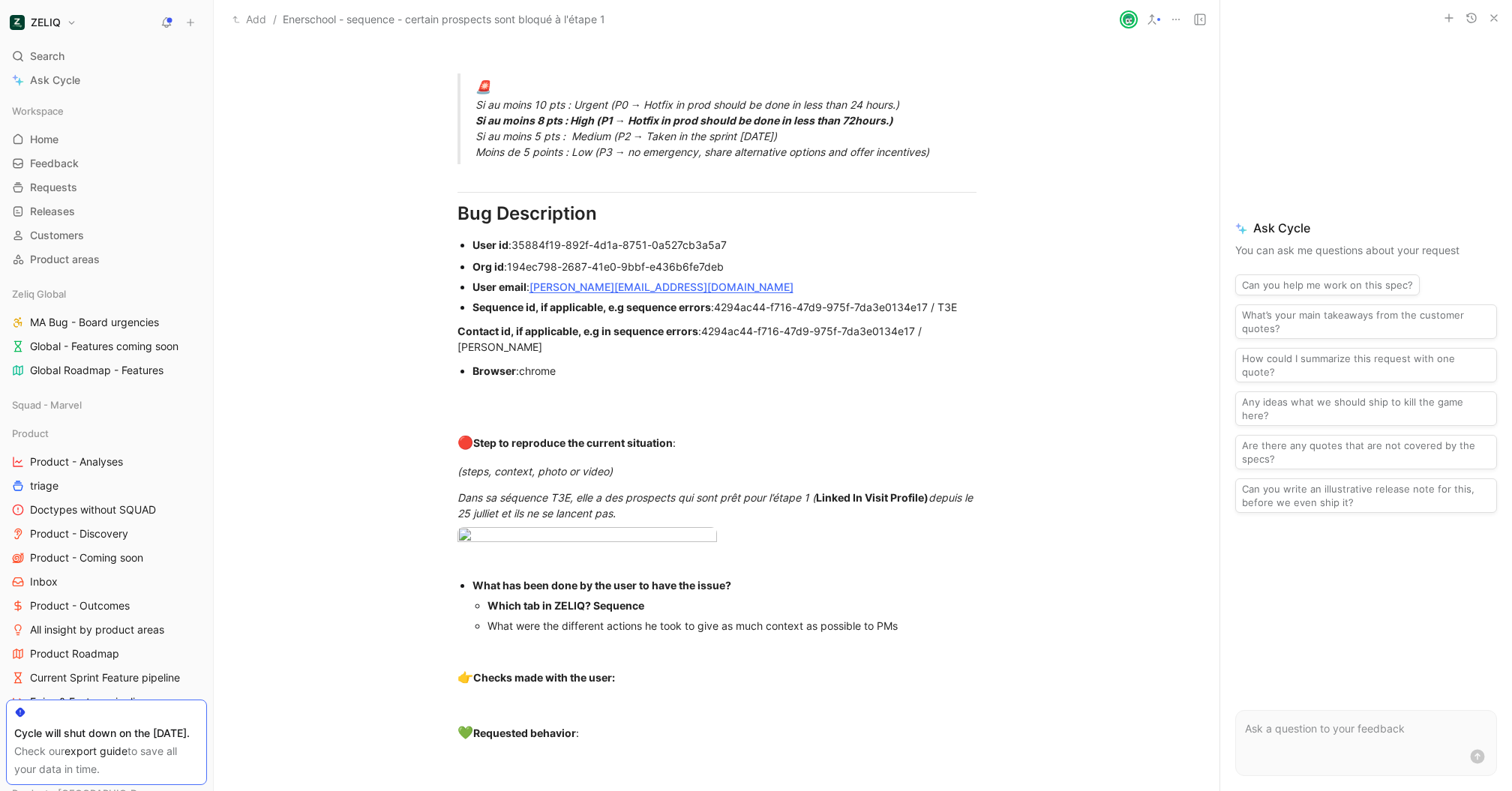
click at [713, 305] on div "Sequence id, if applicable, e.g sequence errors : 4294ac44-f716-47d9-975f-7da3e…" at bounding box center [724, 307] width 504 height 16
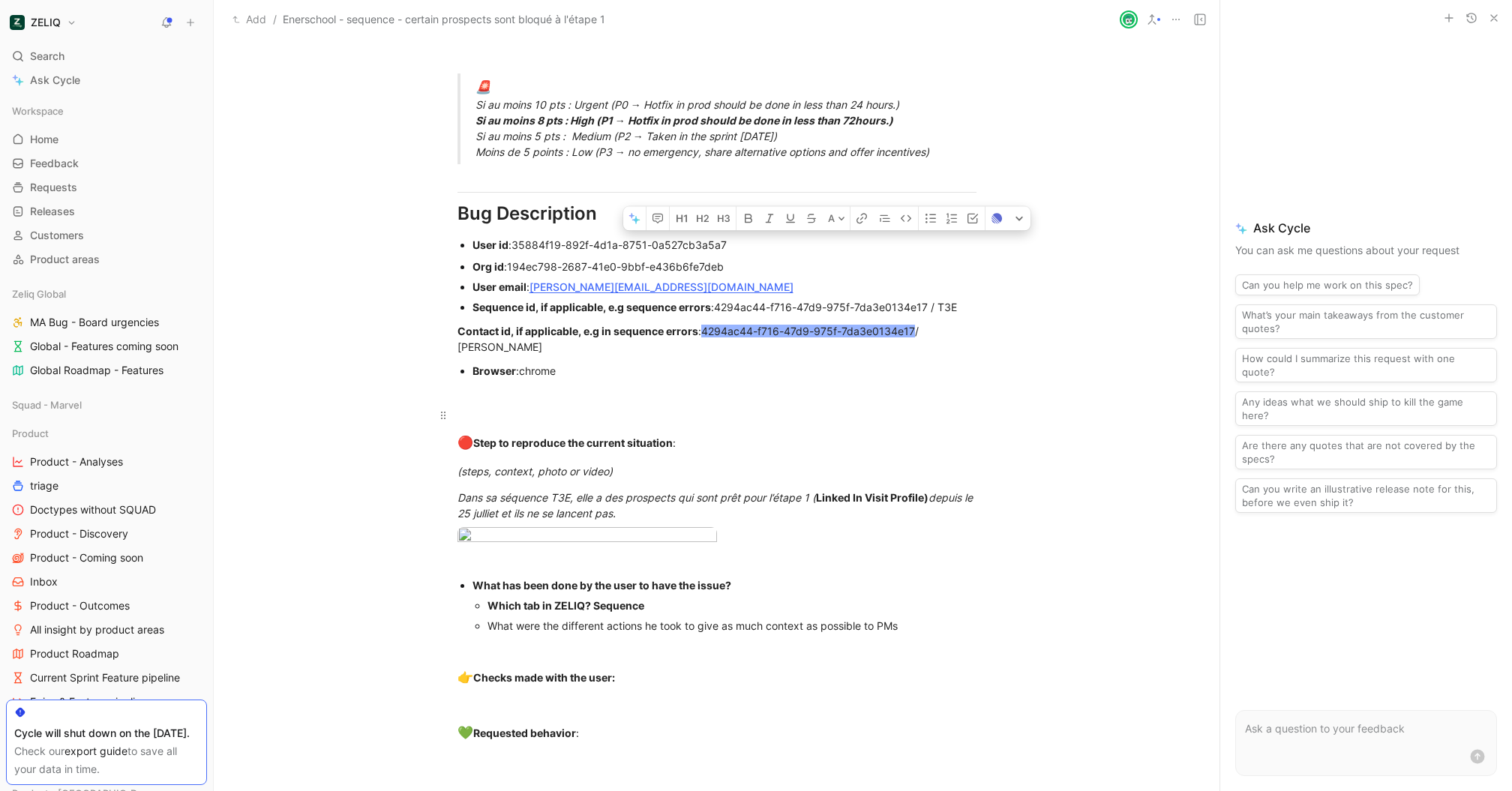
click at [843, 403] on p at bounding box center [717, 415] width 576 height 25
click at [890, 375] on div "Browser : chrome" at bounding box center [724, 371] width 504 height 16
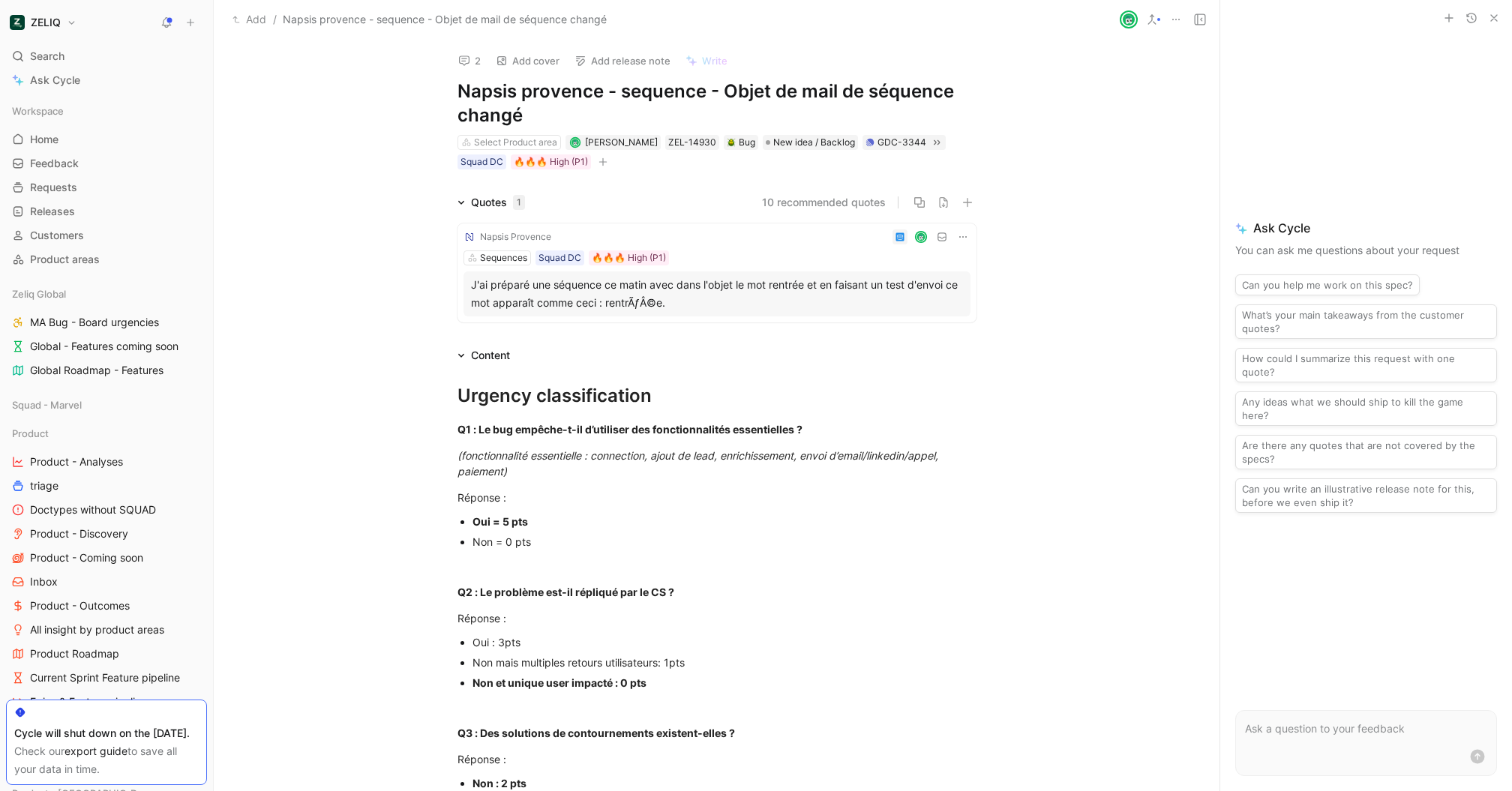
click at [473, 60] on button "2" at bounding box center [469, 61] width 36 height 21
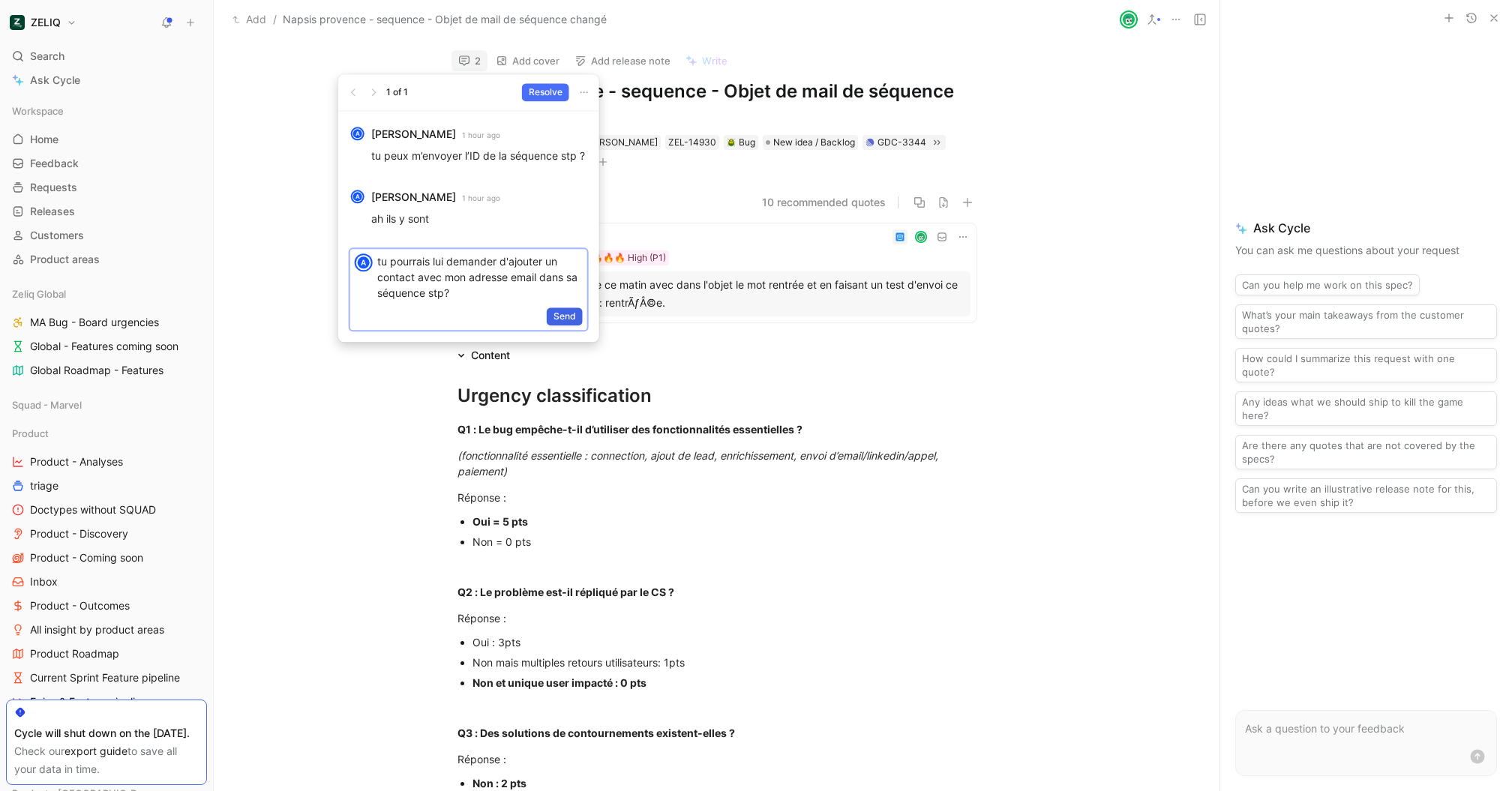
click at [561, 324] on span "Send" at bounding box center [565, 317] width 23 height 15
